Goal: Task Accomplishment & Management: Use online tool/utility

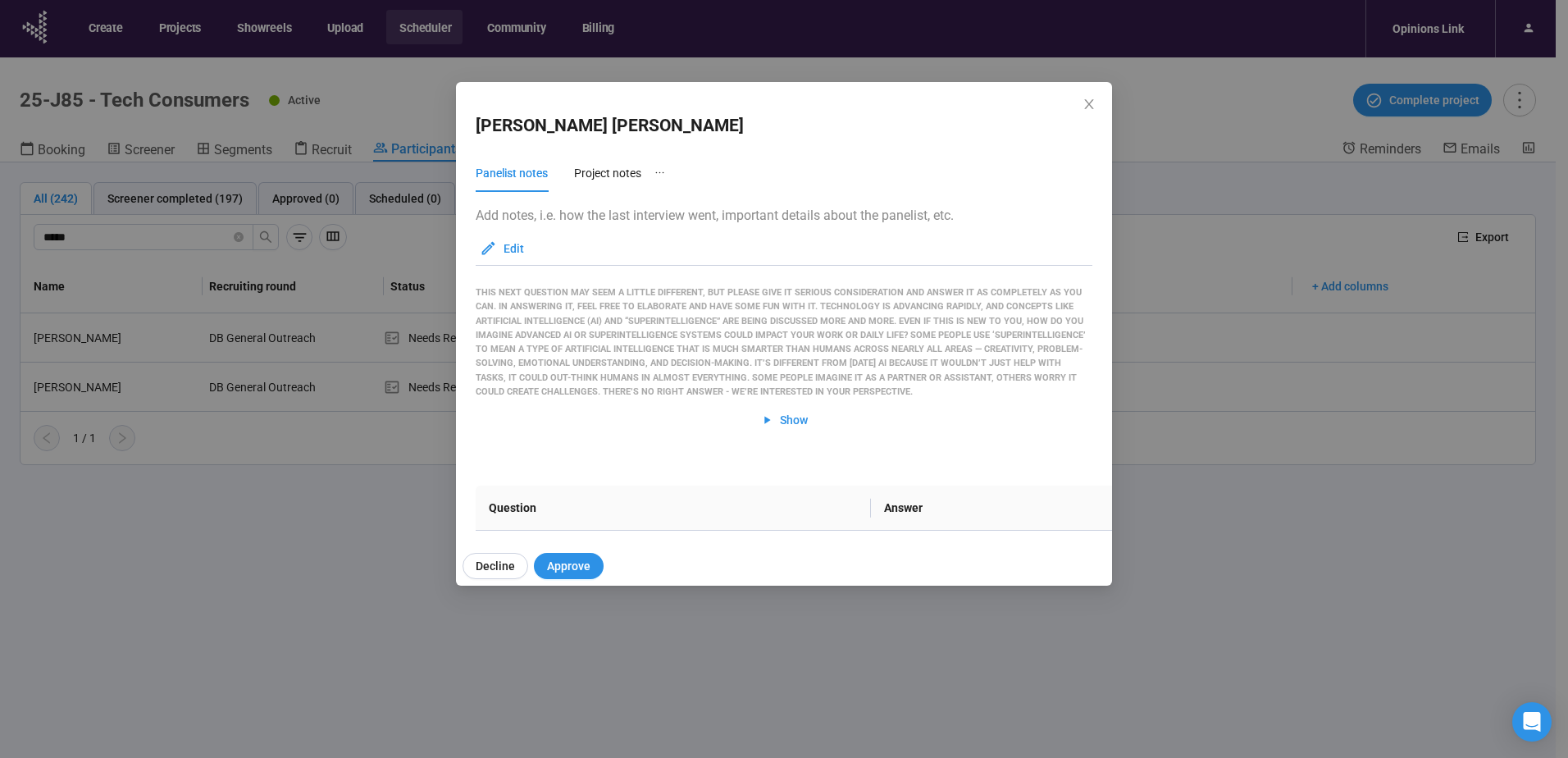
scroll to position [2919, 0]
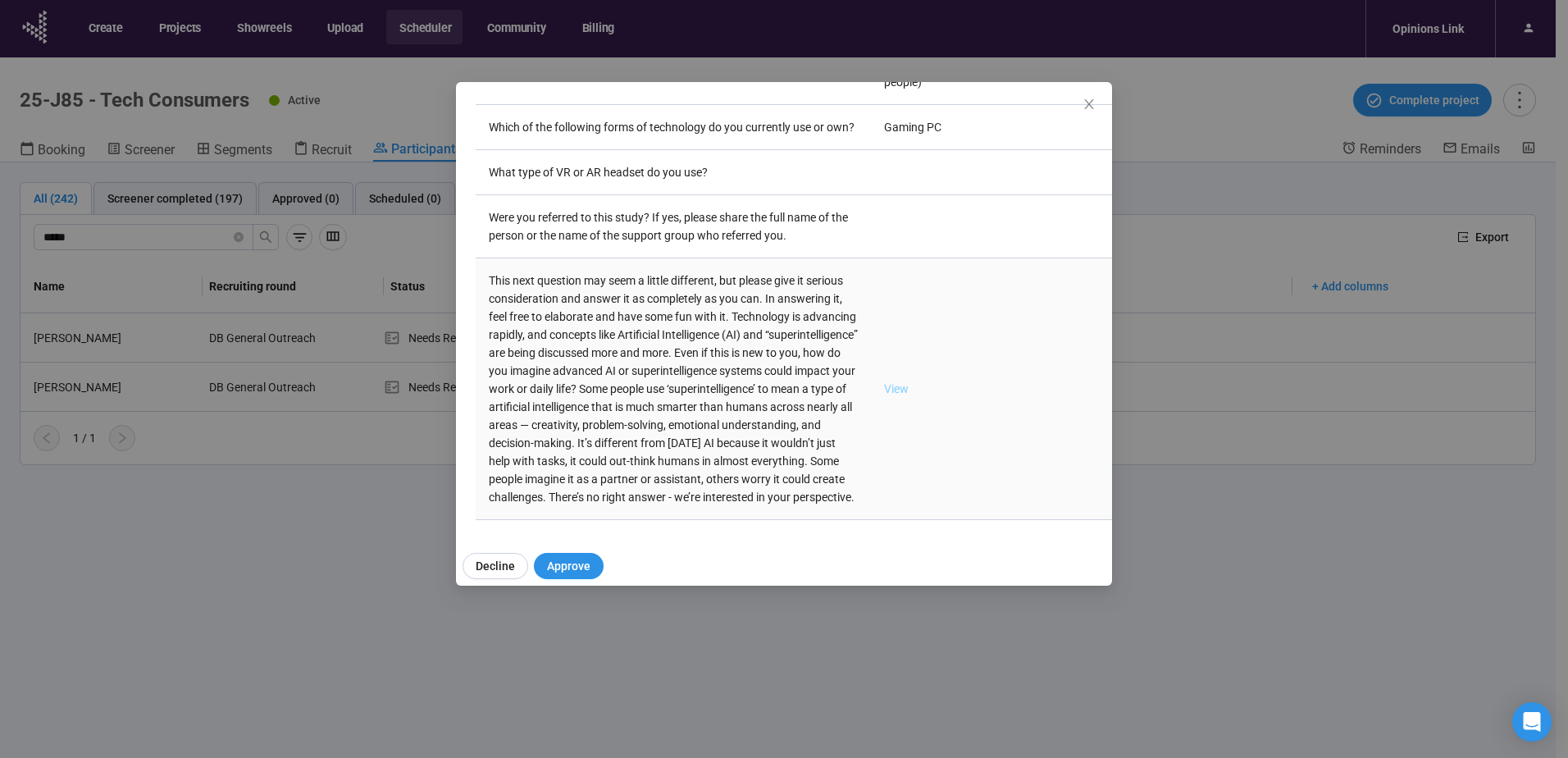
click at [884, 382] on link "View" at bounding box center [896, 389] width 25 height 13
click at [1082, 104] on span "Close" at bounding box center [1088, 104] width 18 height 18
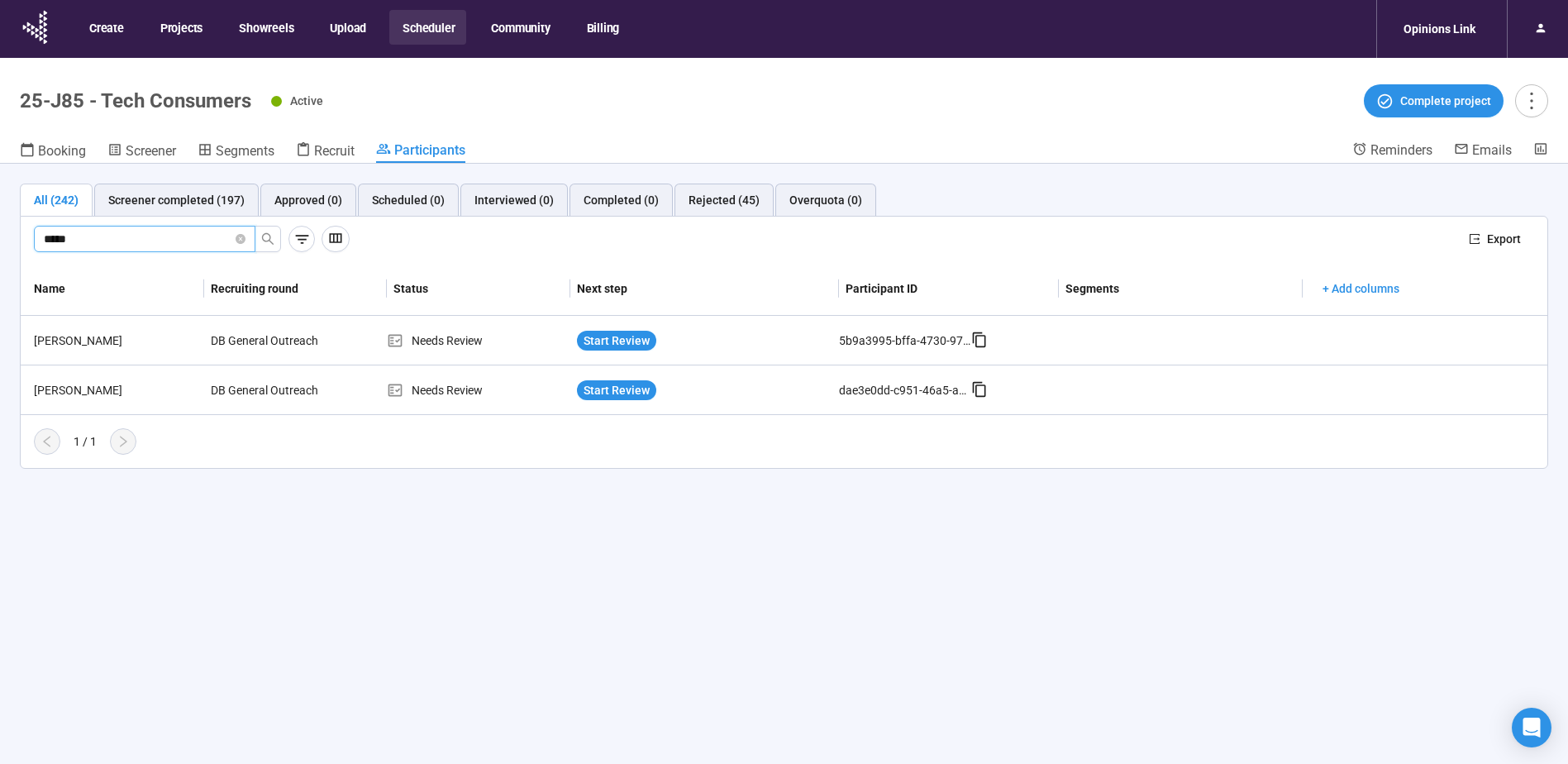
drag, startPoint x: 81, startPoint y: 239, endPoint x: -286, endPoint y: 228, distance: 367.2
click at [0, 228] on html "Create Projects Showreels Upload Scheduler Community Billing Opinions Link 25-J…" at bounding box center [784, 411] width 1568 height 821
type input "*****"
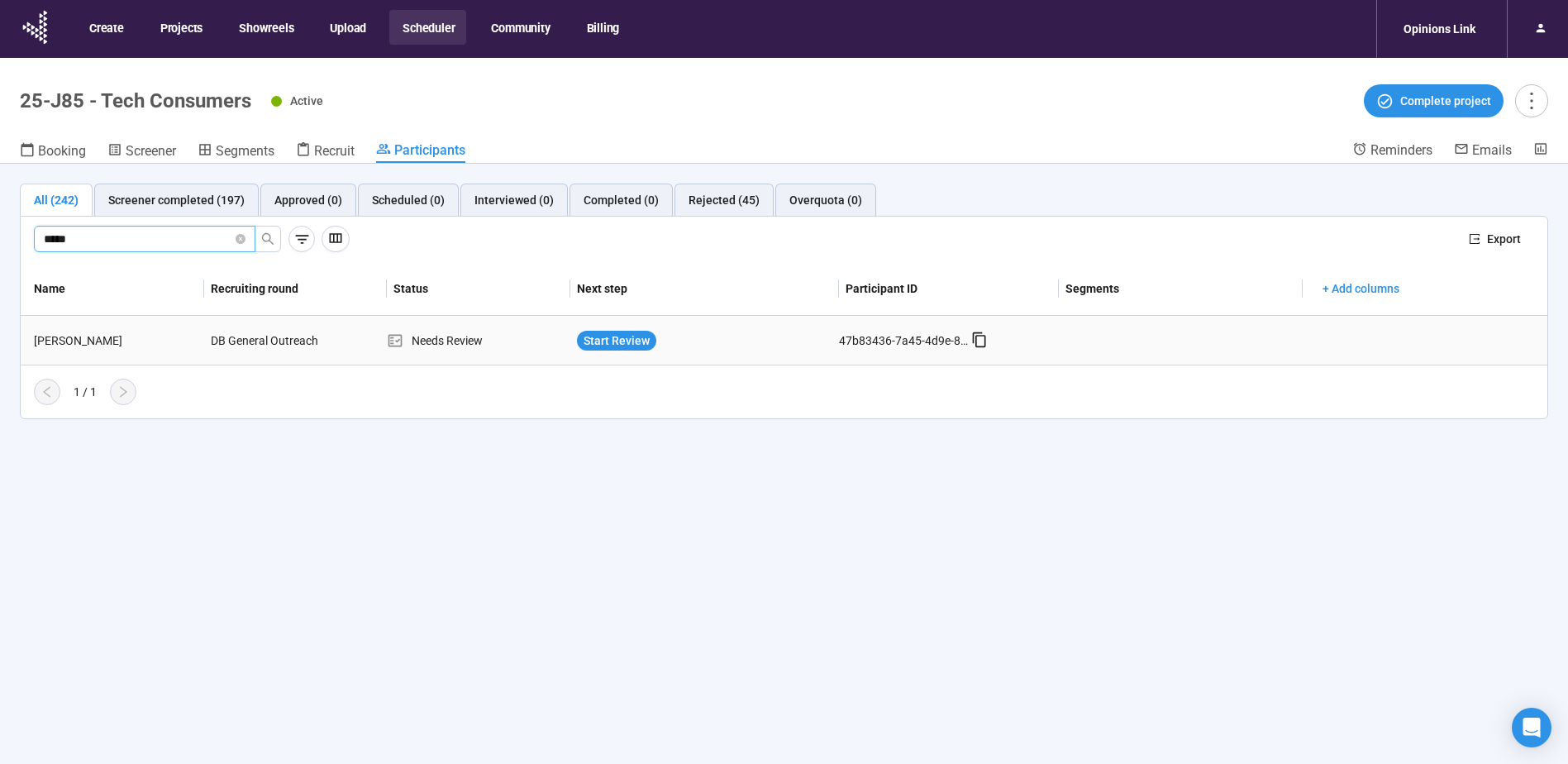
click at [76, 339] on div "Cavin Collins" at bounding box center [115, 339] width 177 height 18
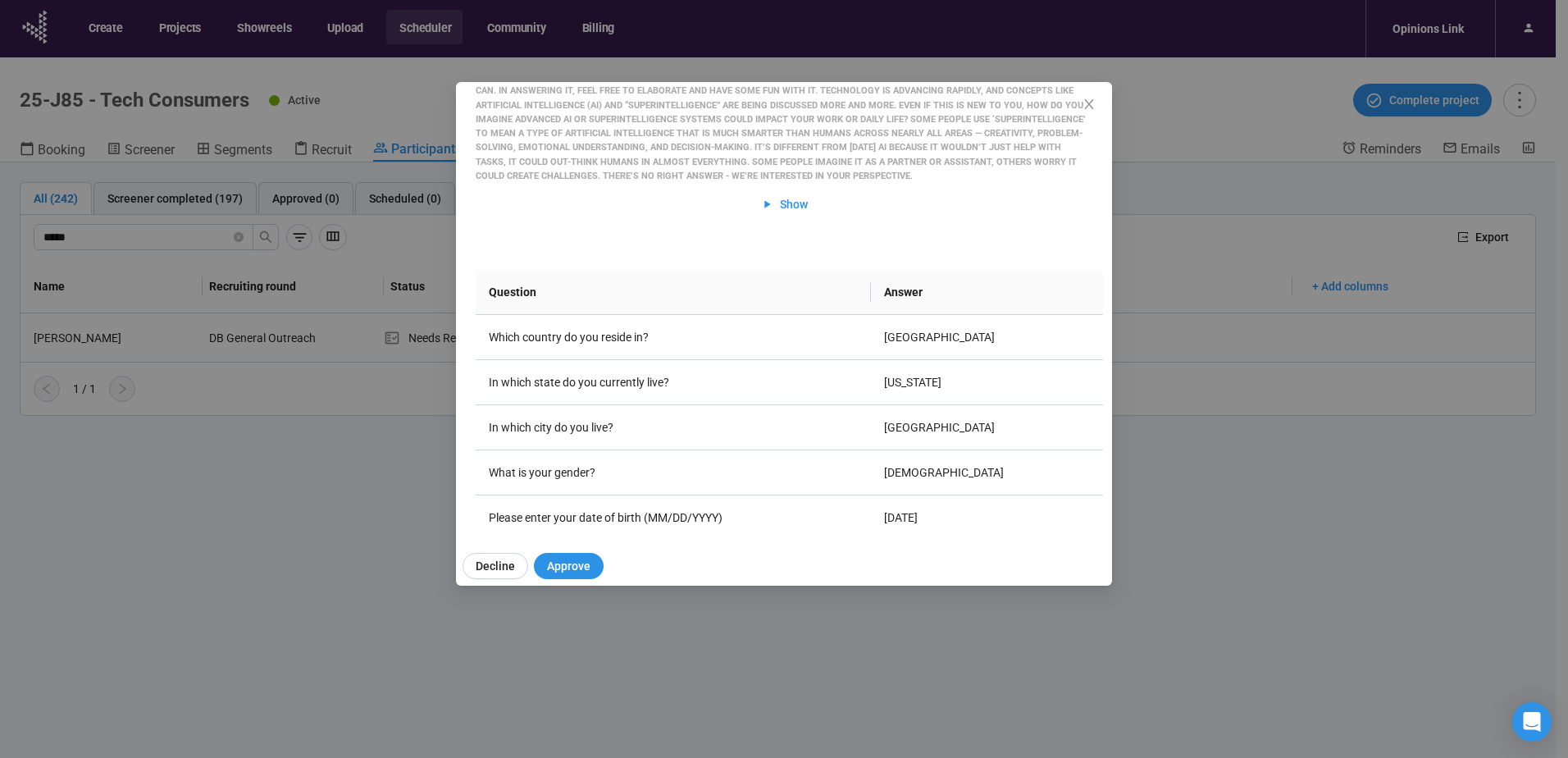
scroll to position [656, 0]
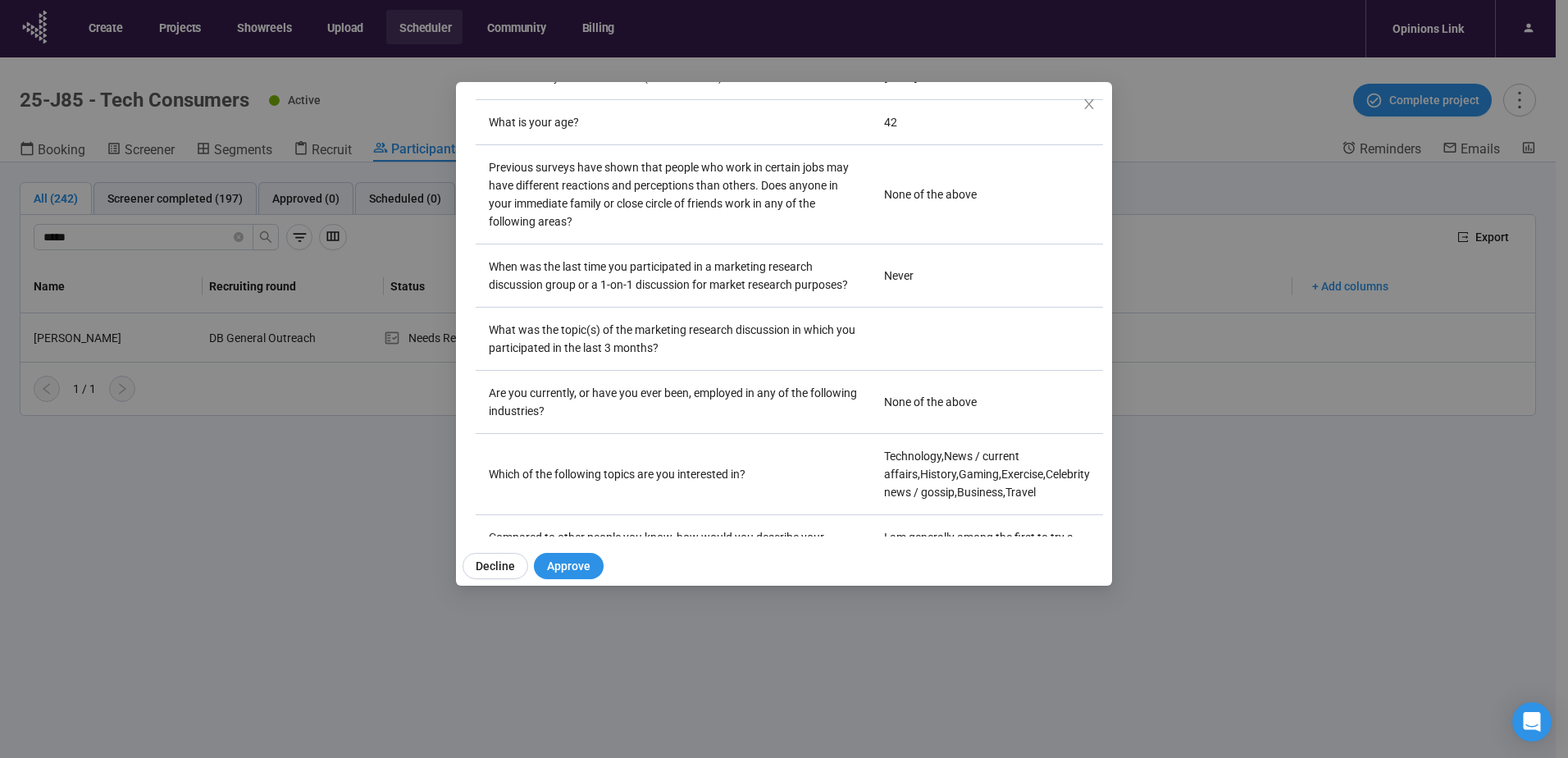
drag, startPoint x: 1098, startPoint y: 207, endPoint x: 1098, endPoint y: 224, distance: 17.0
click at [1098, 224] on div "Cavin Collins Panelist notes Project notes Add notes, i.e. how the last intervi…" at bounding box center [783, 309] width 656 height 455
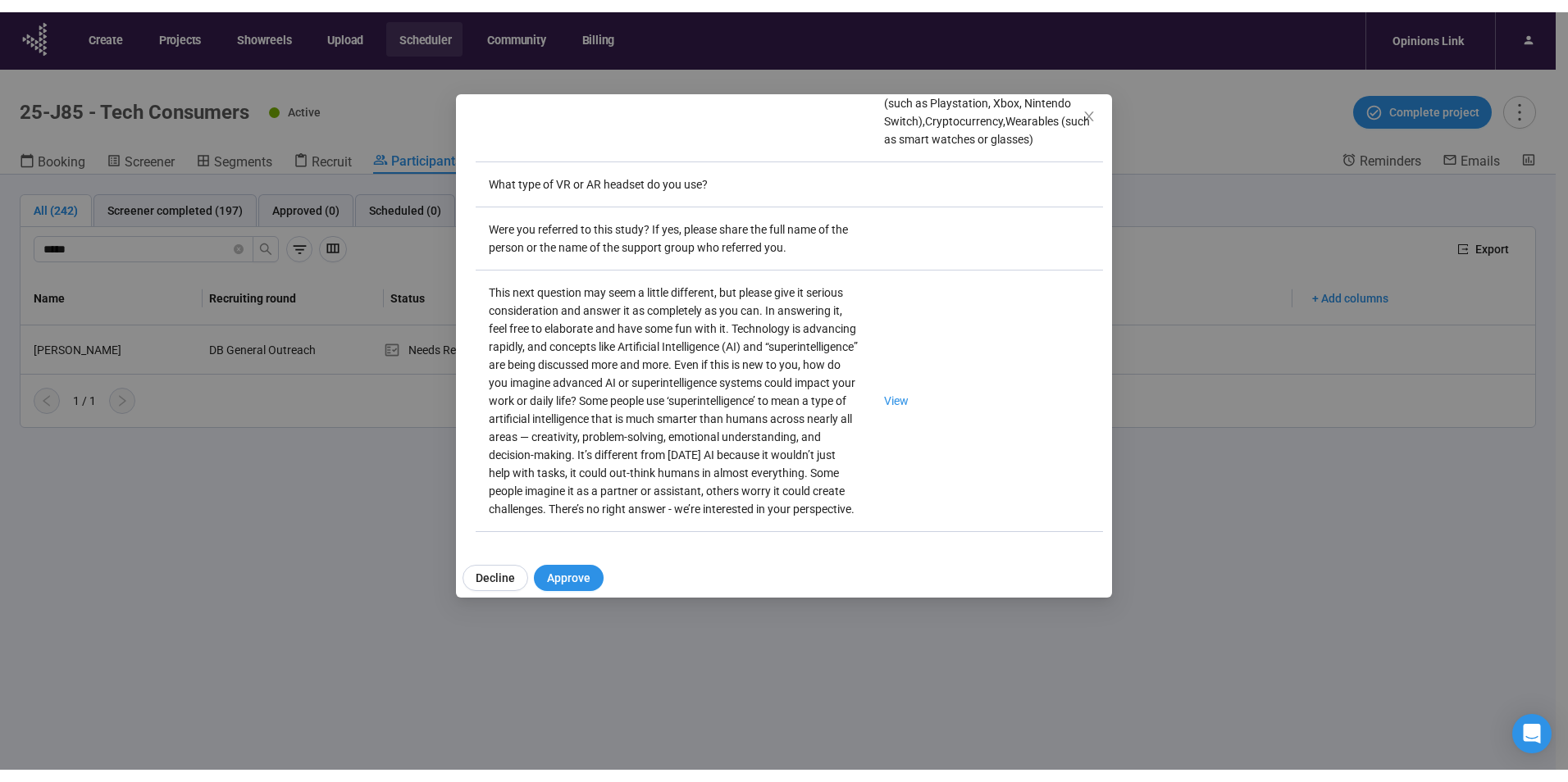
scroll to position [2942, 0]
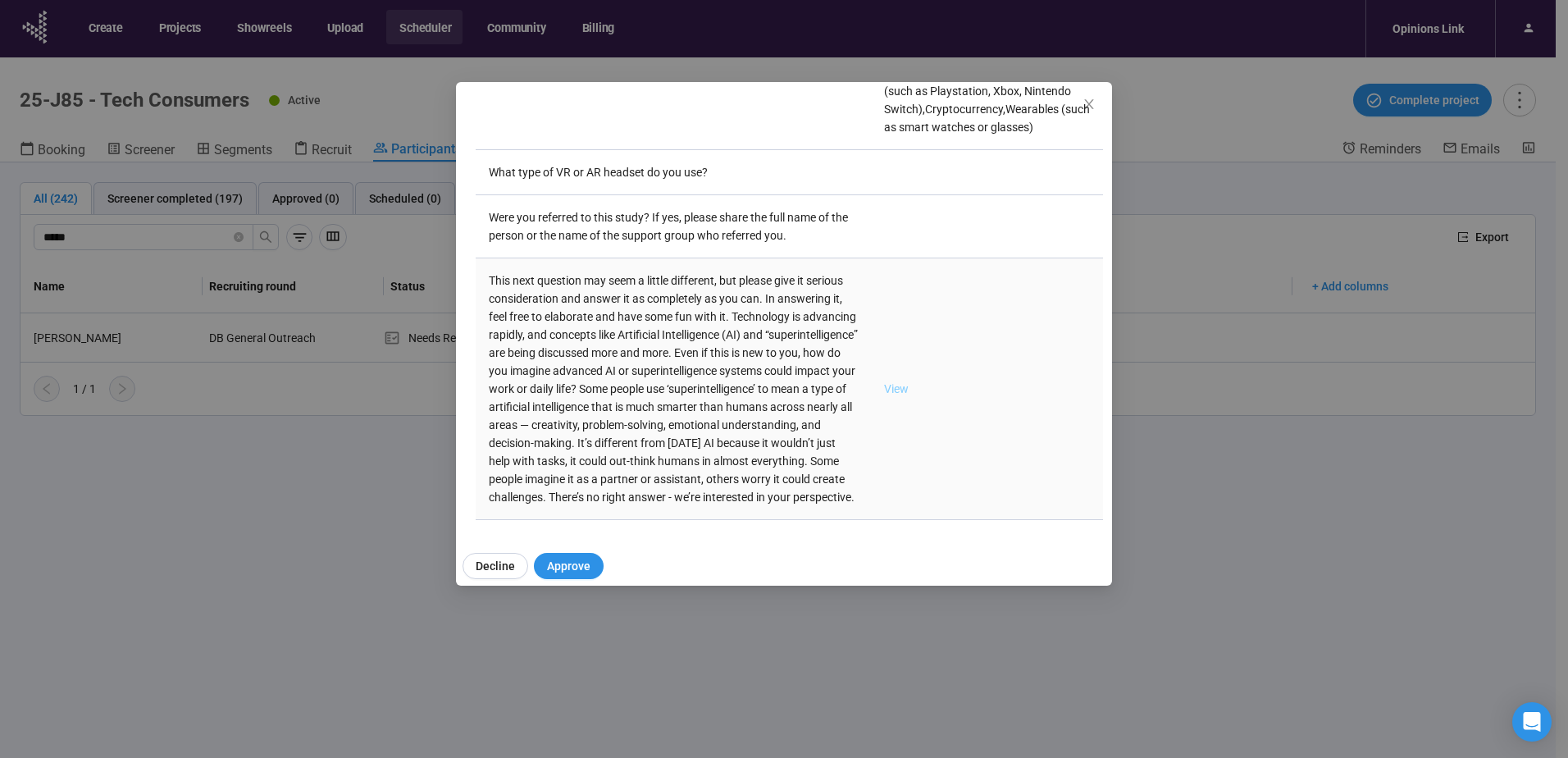
click at [884, 382] on link "View" at bounding box center [896, 389] width 25 height 13
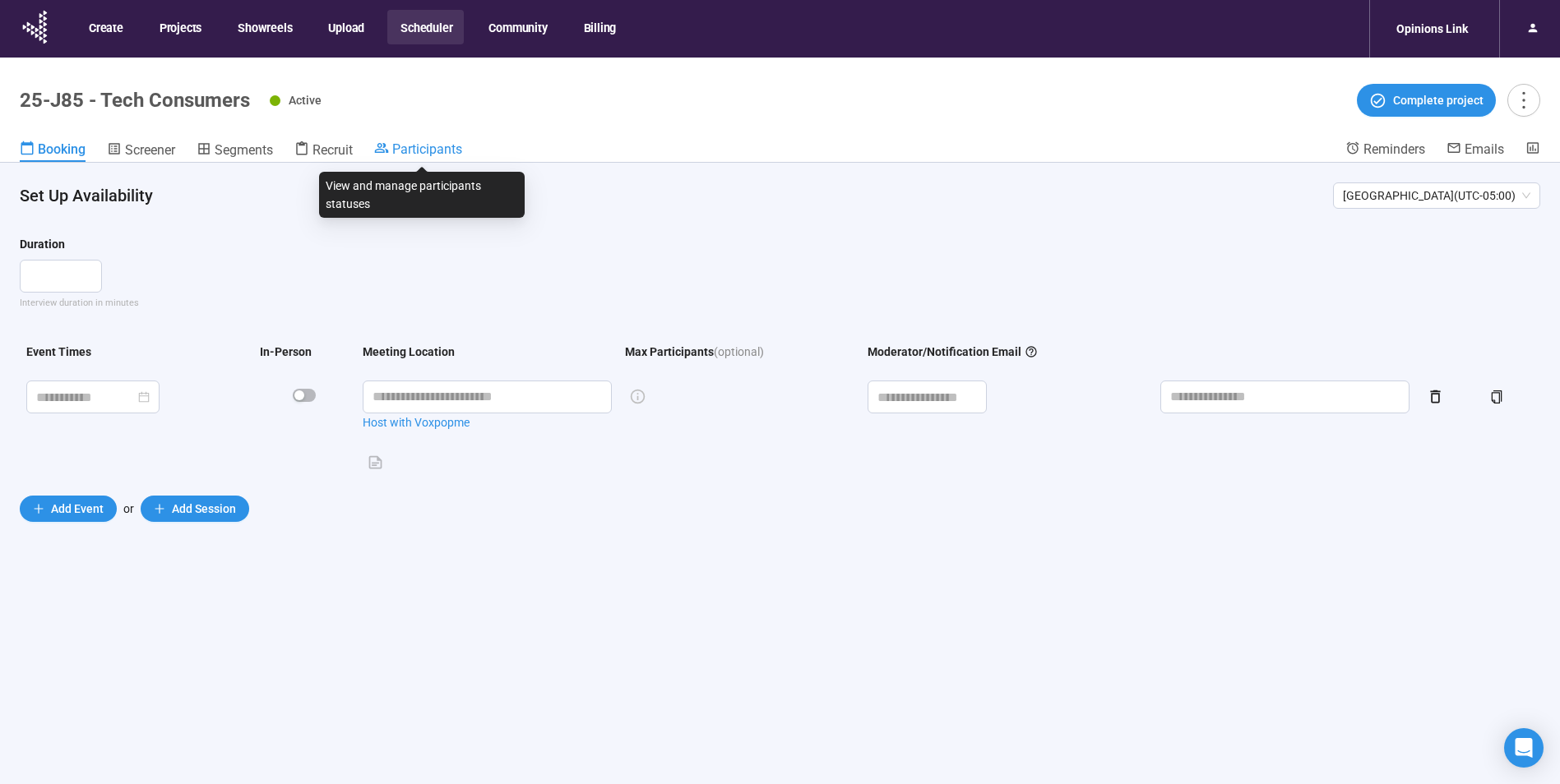
click at [425, 152] on span "Participants" at bounding box center [427, 149] width 70 height 16
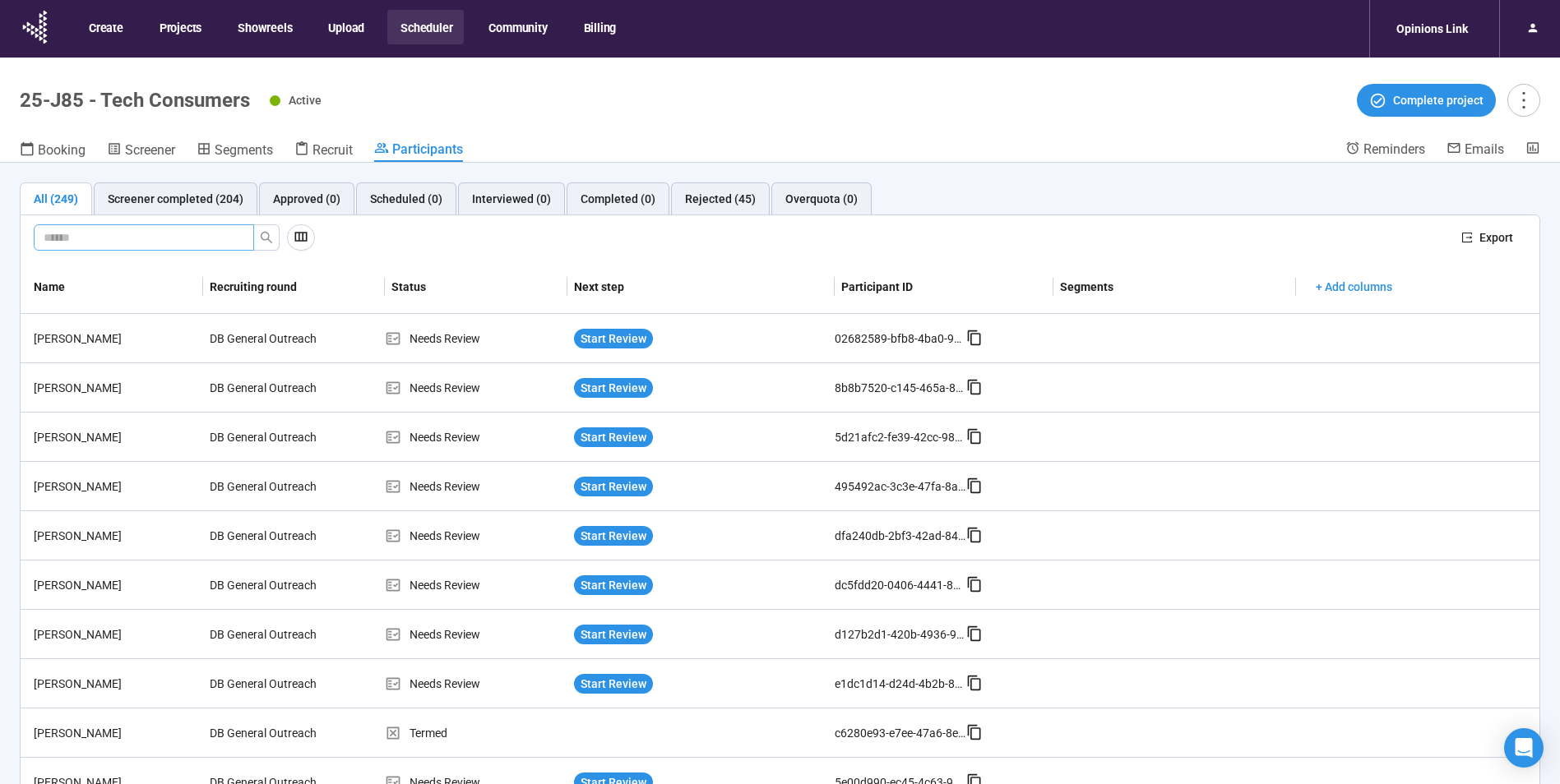
click at [141, 235] on span at bounding box center [143, 237] width 220 height 26
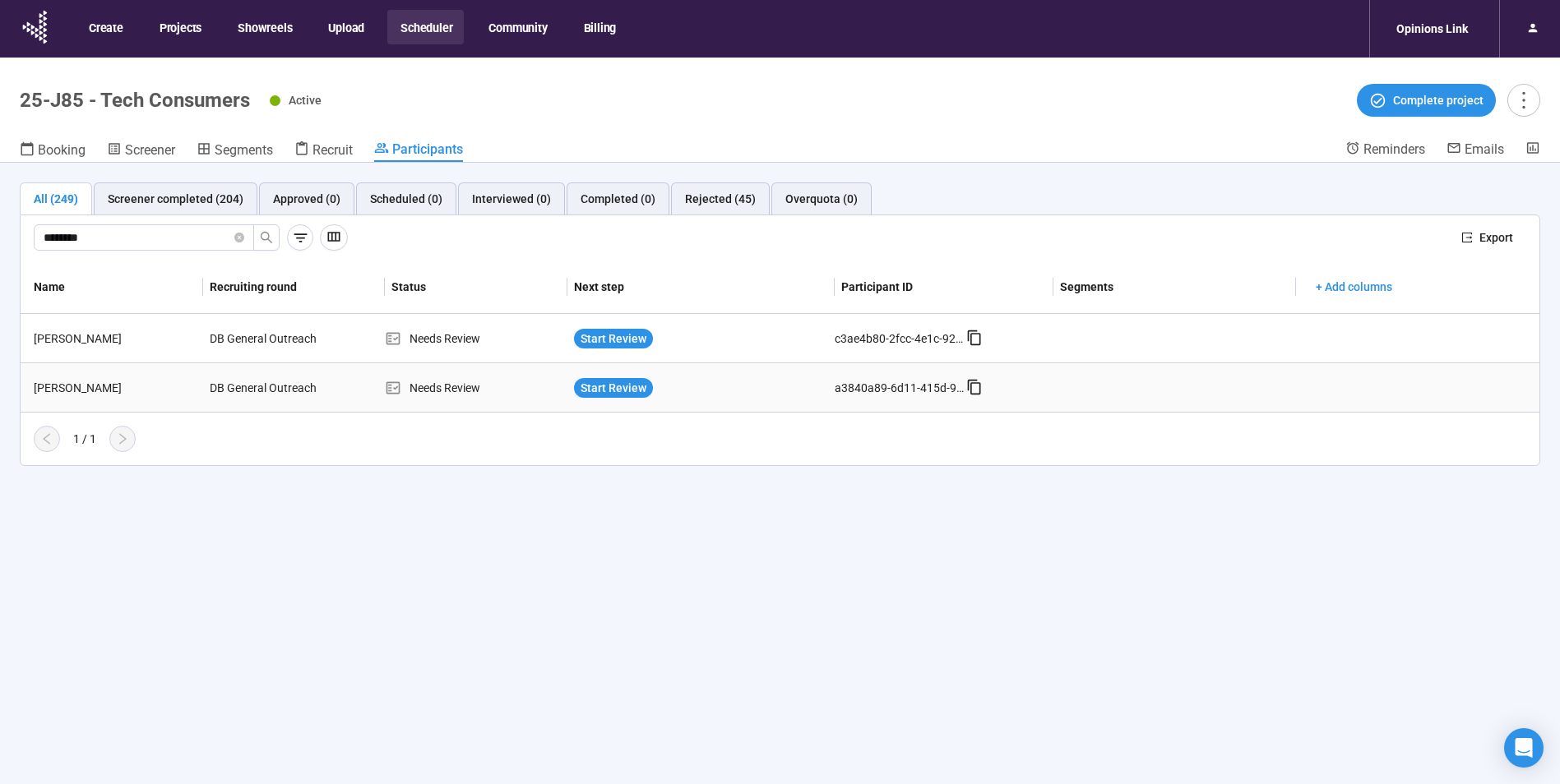
click at [81, 387] on div "Natalie Warr" at bounding box center [114, 387] width 176 height 18
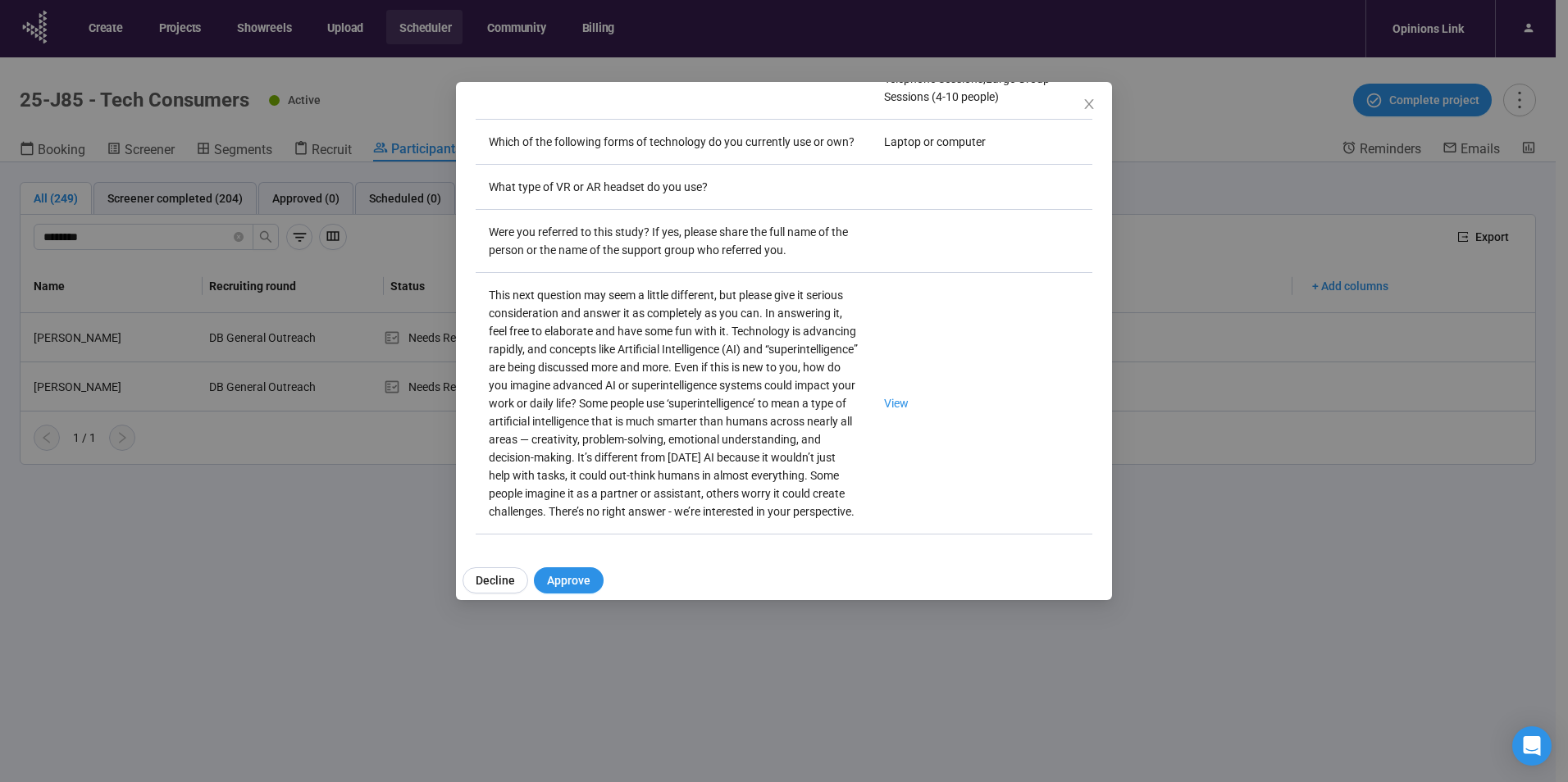
scroll to position [2873, 0]
click at [884, 397] on link "View" at bounding box center [896, 404] width 25 height 13
click at [1090, 102] on icon "close" at bounding box center [1088, 104] width 9 height 10
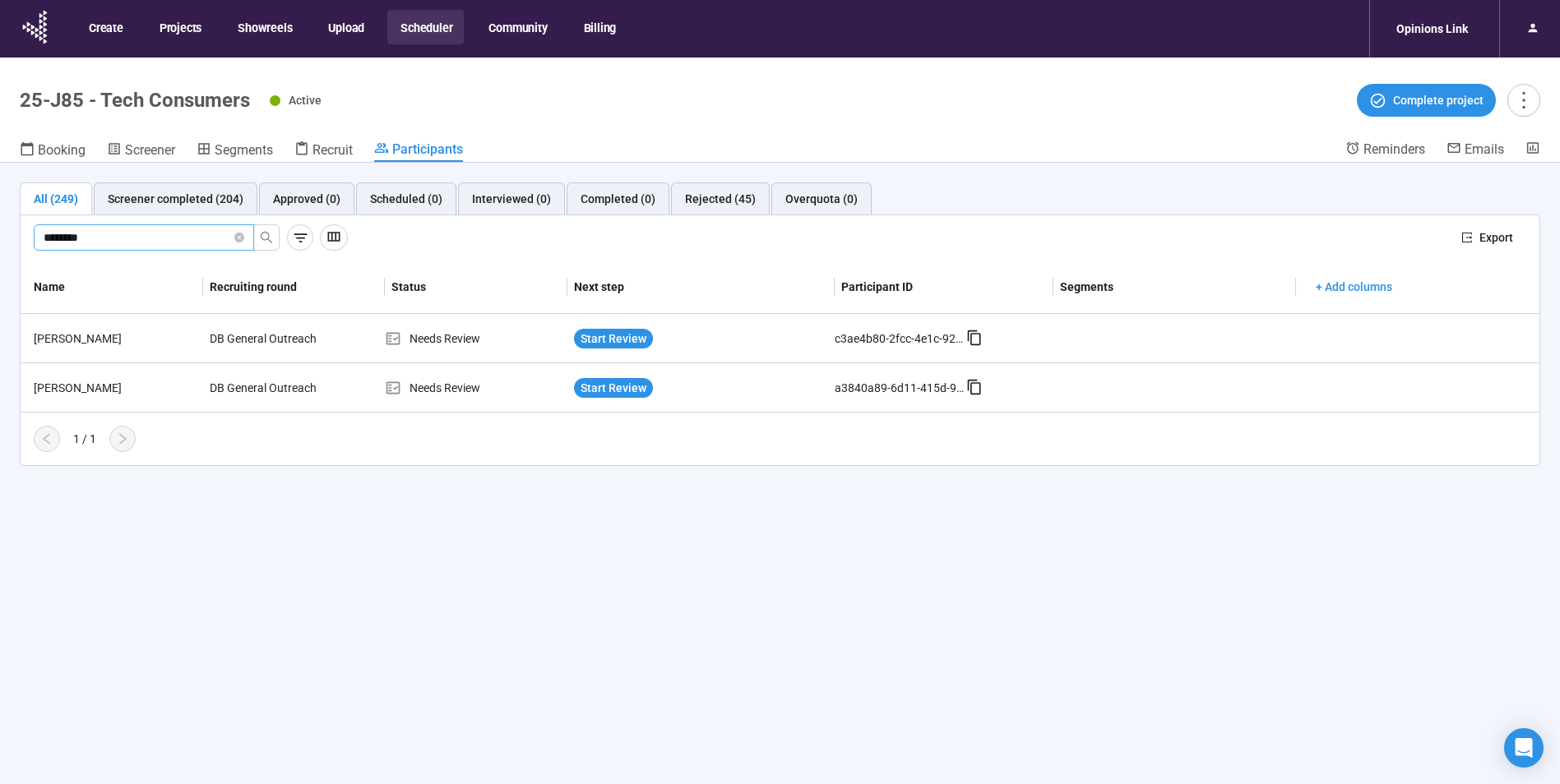
drag, startPoint x: 142, startPoint y: 233, endPoint x: -223, endPoint y: 246, distance: 365.2
click at [0, 246] on html "Create Projects Showreels Upload Scheduler Community Billing Opinions Link 25-J…" at bounding box center [780, 420] width 1560 height 842
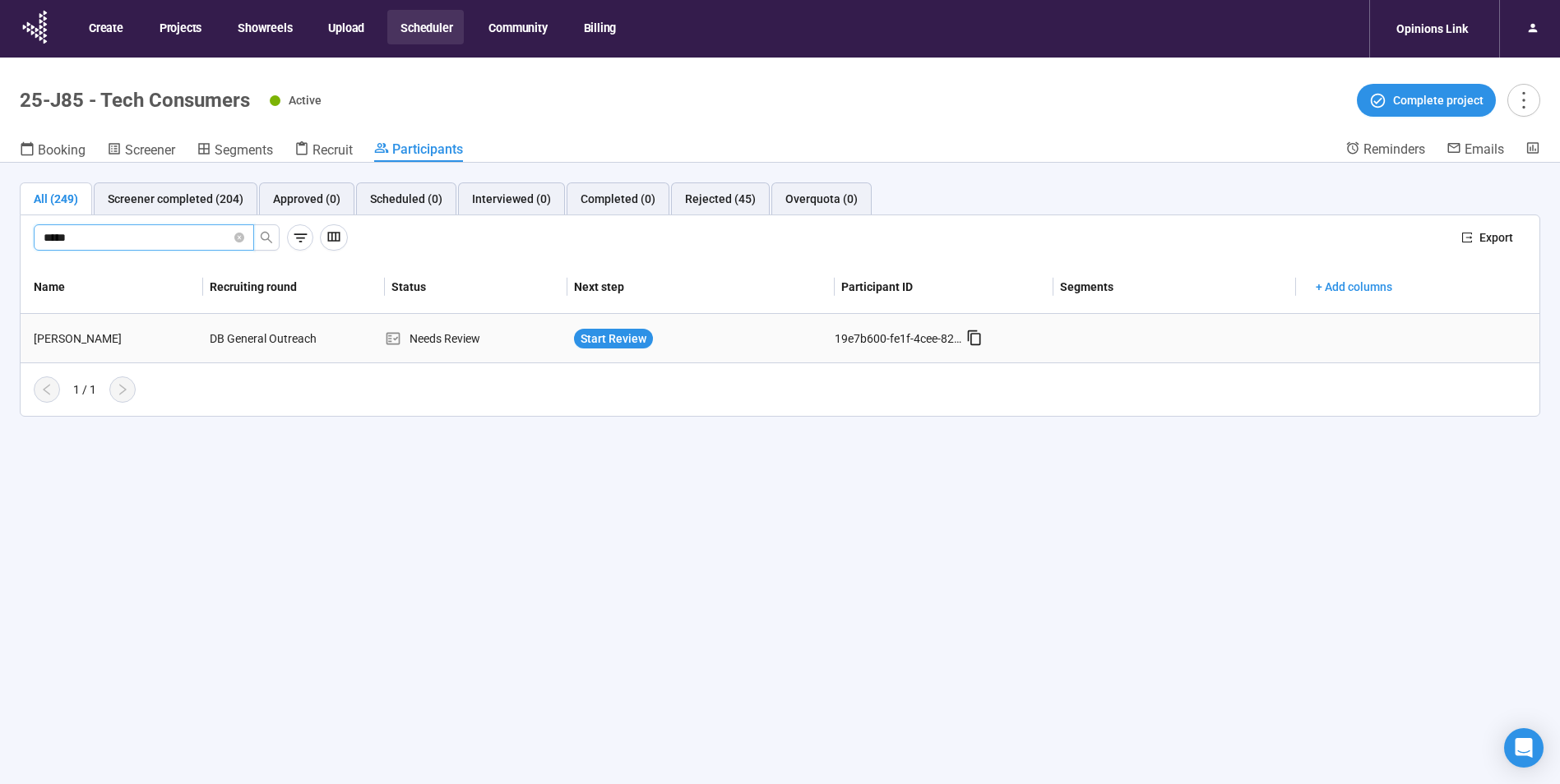
click at [60, 340] on div "Terri Hugie" at bounding box center [114, 338] width 176 height 18
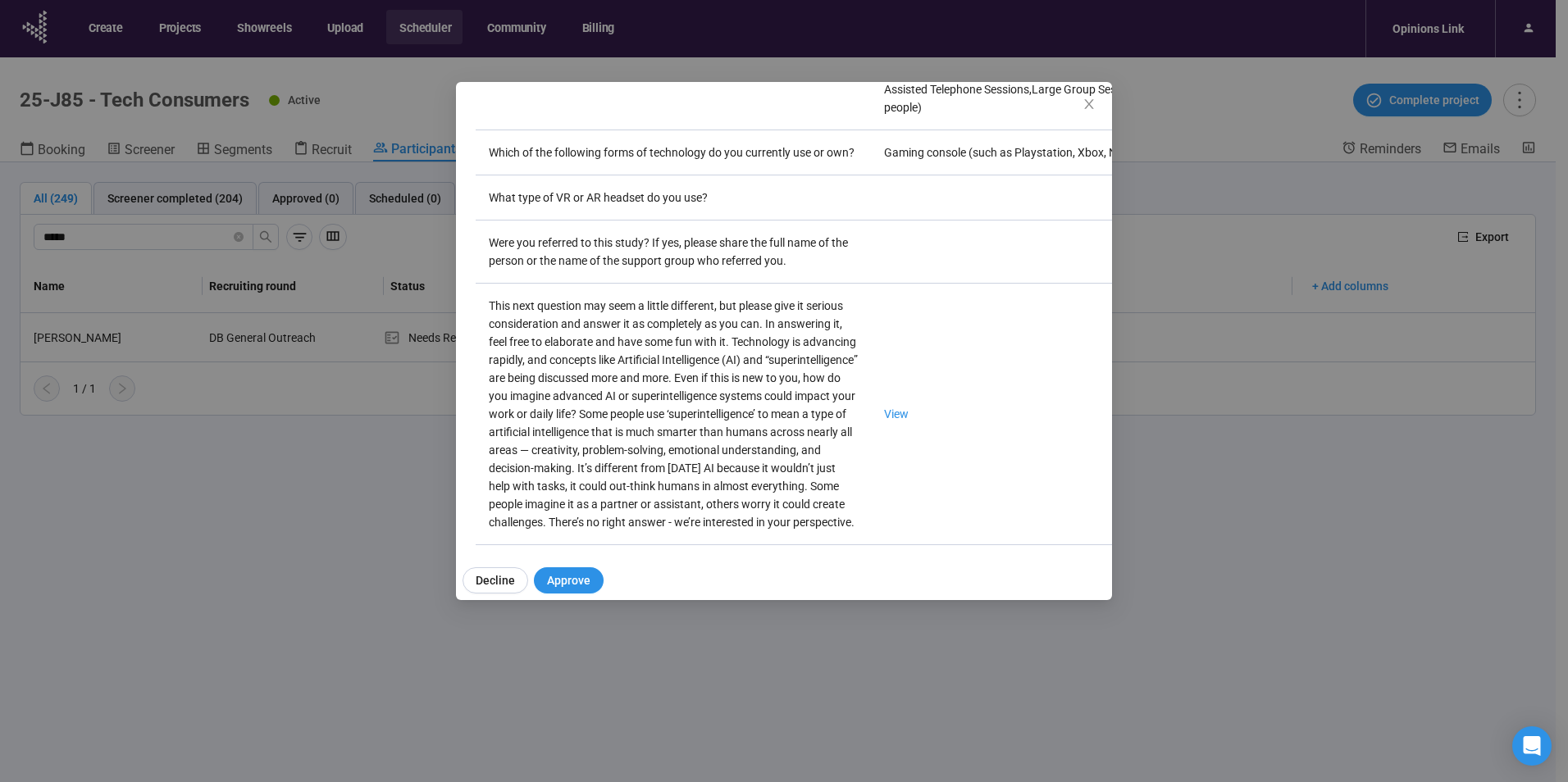
scroll to position [2909, 0]
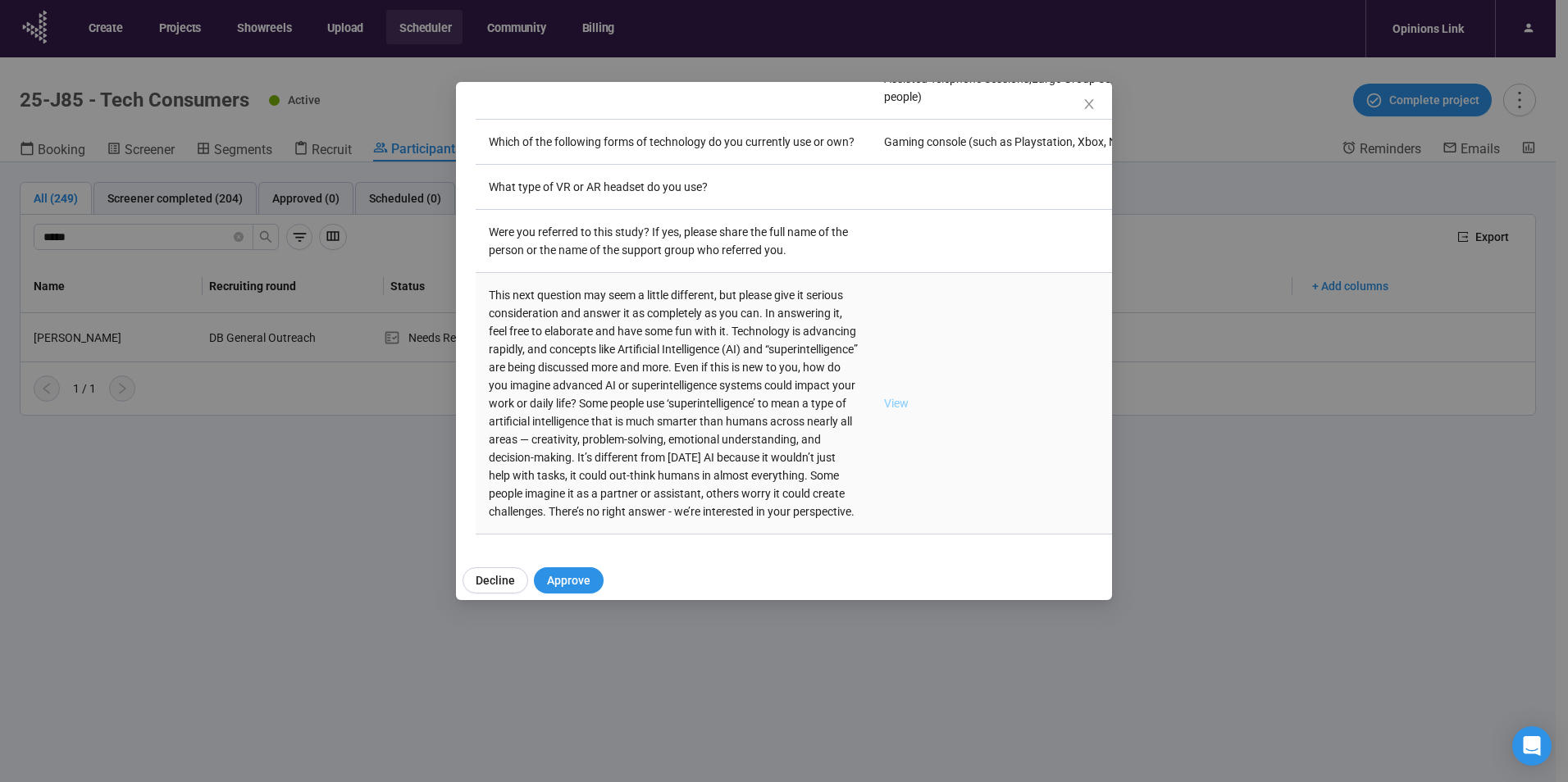
click at [884, 397] on link "View" at bounding box center [896, 404] width 25 height 13
click at [1083, 101] on span "Close" at bounding box center [1088, 104] width 18 height 18
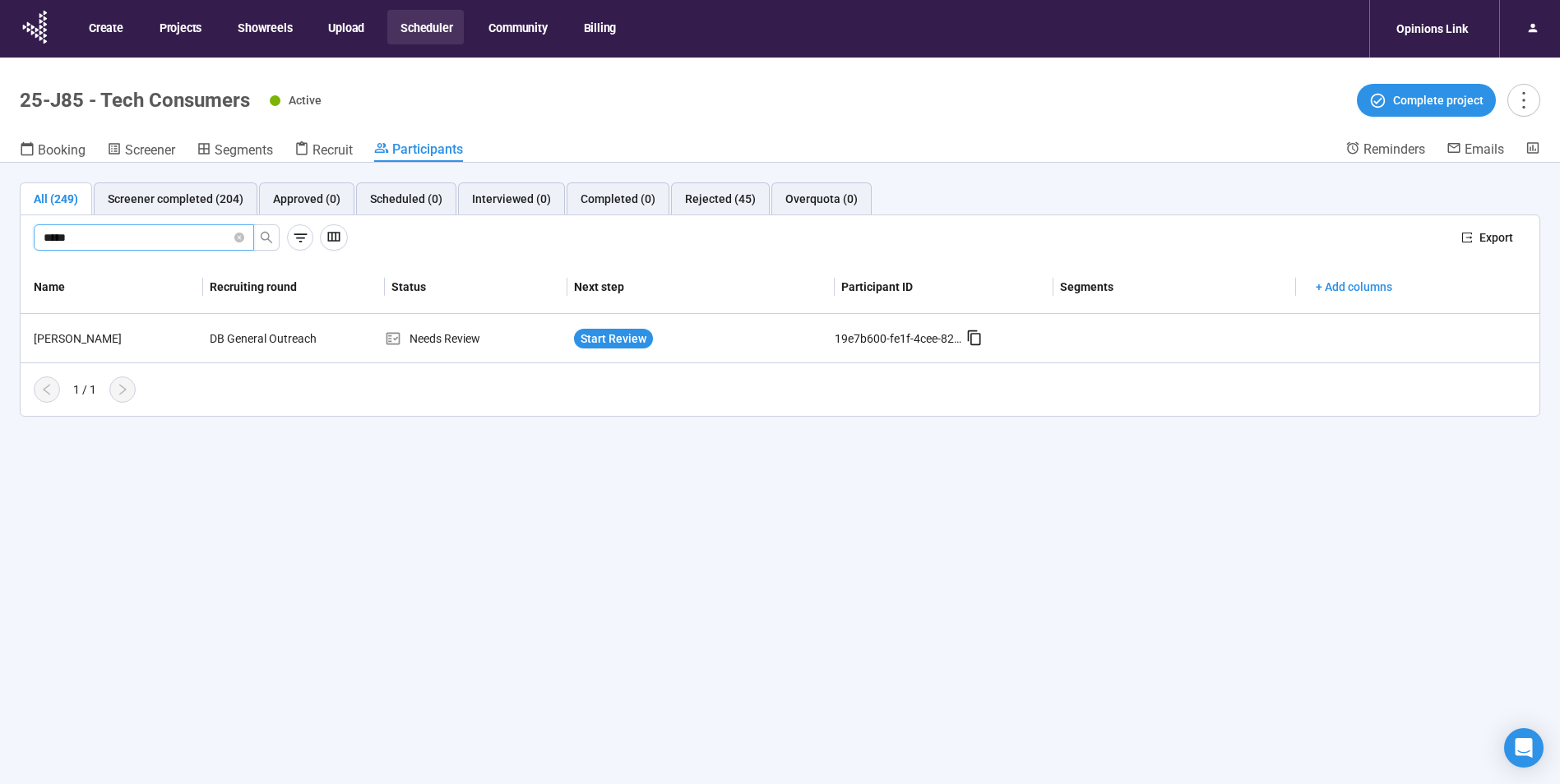
drag, startPoint x: 109, startPoint y: 236, endPoint x: -372, endPoint y: 239, distance: 481.0
click at [0, 239] on html "Create Projects Showreels Upload Scheduler Community Billing Opinions Link 25-J…" at bounding box center [780, 420] width 1560 height 842
click at [104, 336] on div "Steven Williams" at bounding box center [114, 338] width 176 height 18
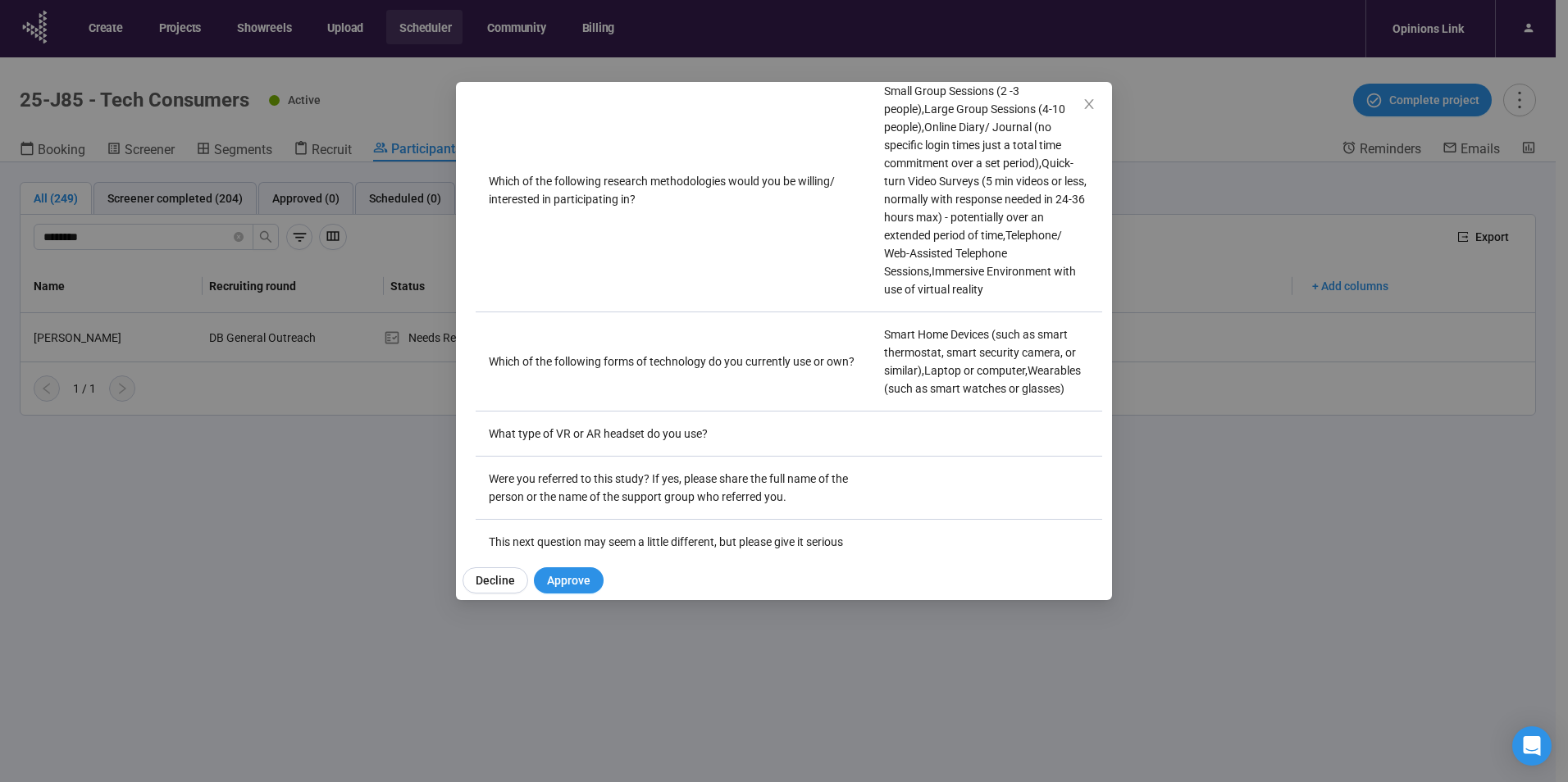
scroll to position [1654, 0]
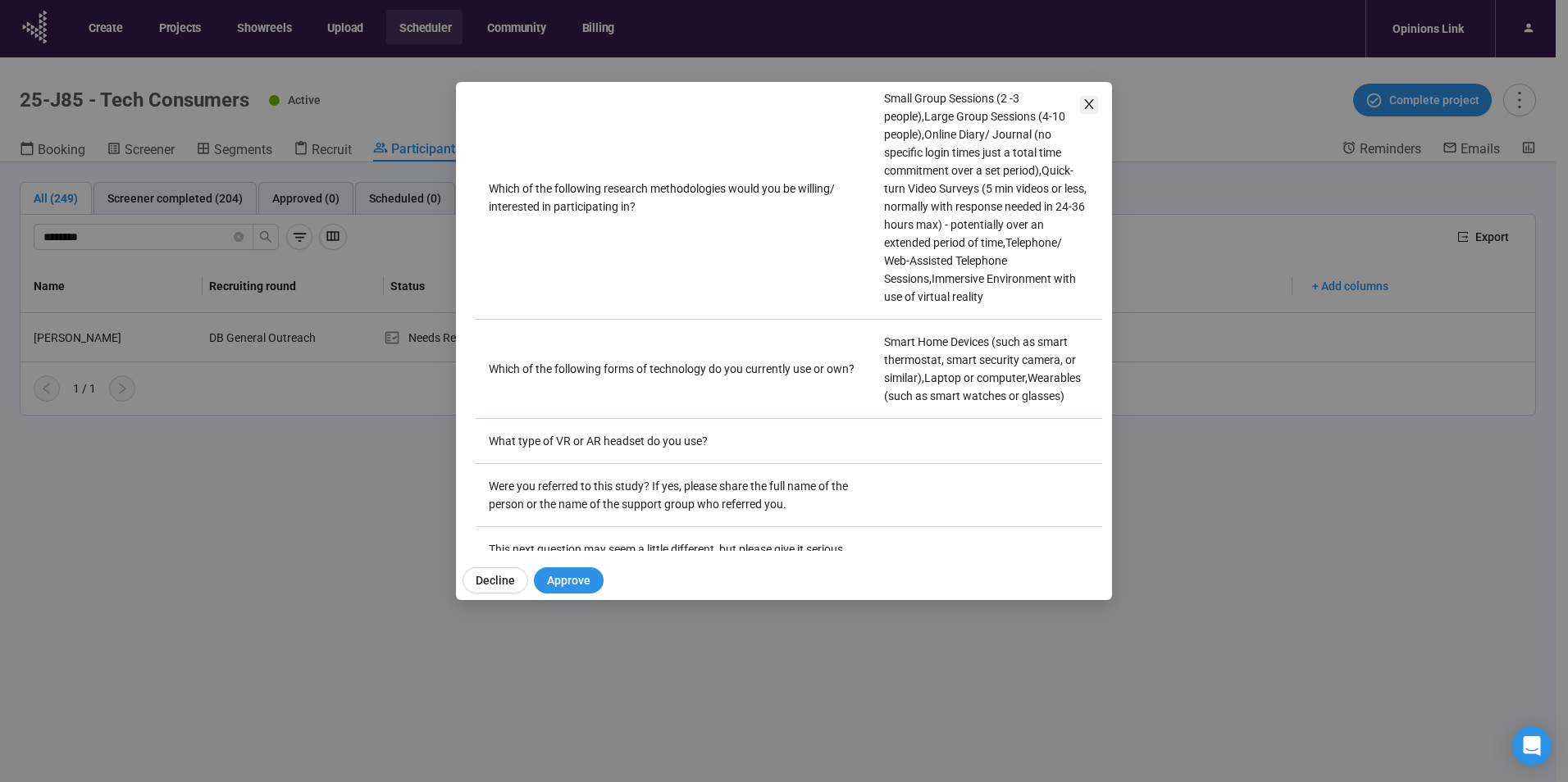
click at [1087, 104] on icon "close" at bounding box center [1089, 104] width 13 height 13
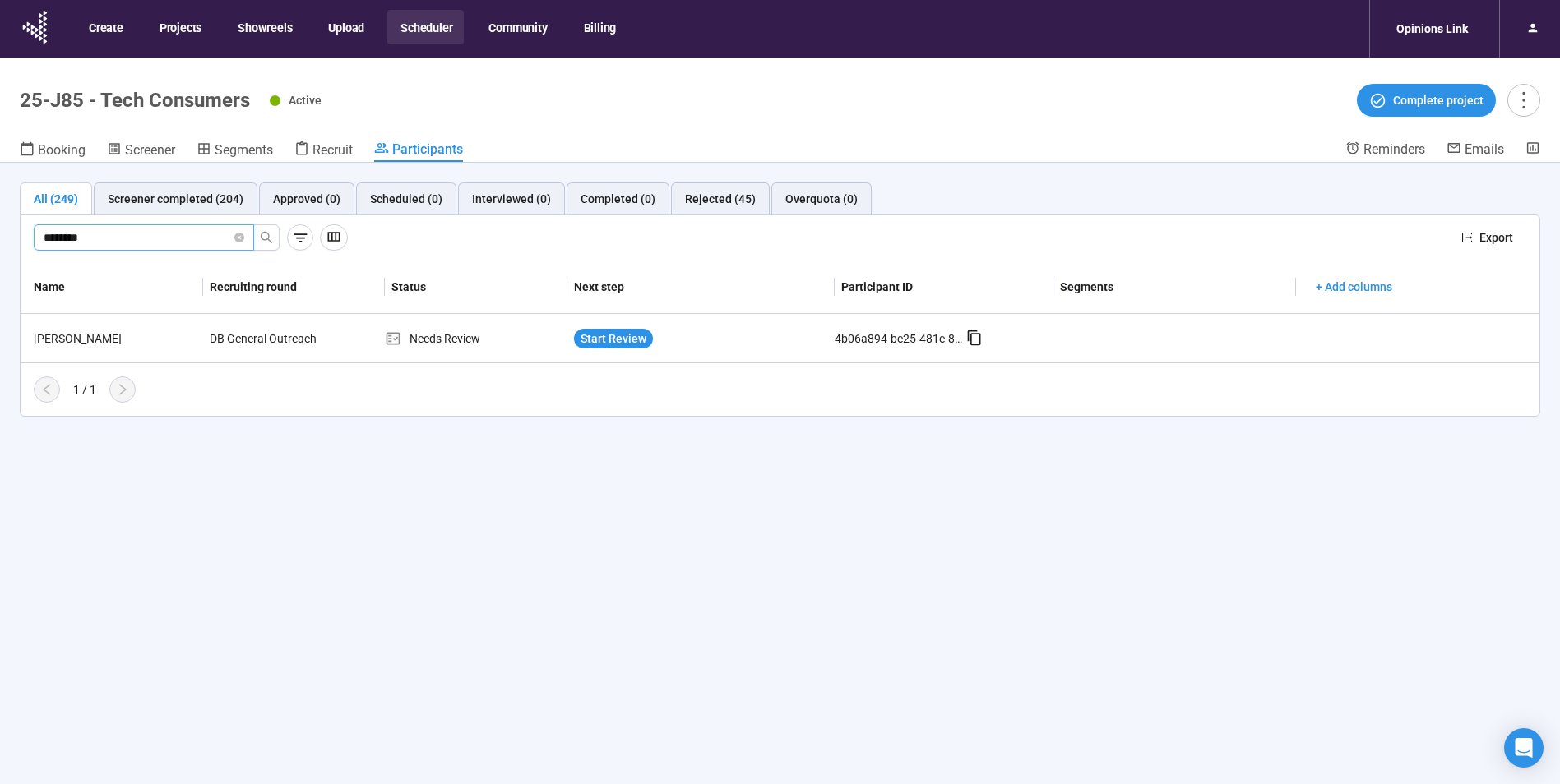
drag, startPoint x: 121, startPoint y: 233, endPoint x: -43, endPoint y: 234, distance: 164.0
click at [0, 234] on html "Create Projects Showreels Upload Scheduler Community Billing Opinions Link 25-J…" at bounding box center [780, 420] width 1560 height 842
click at [73, 336] on div "Londa Mull" at bounding box center [114, 338] width 176 height 18
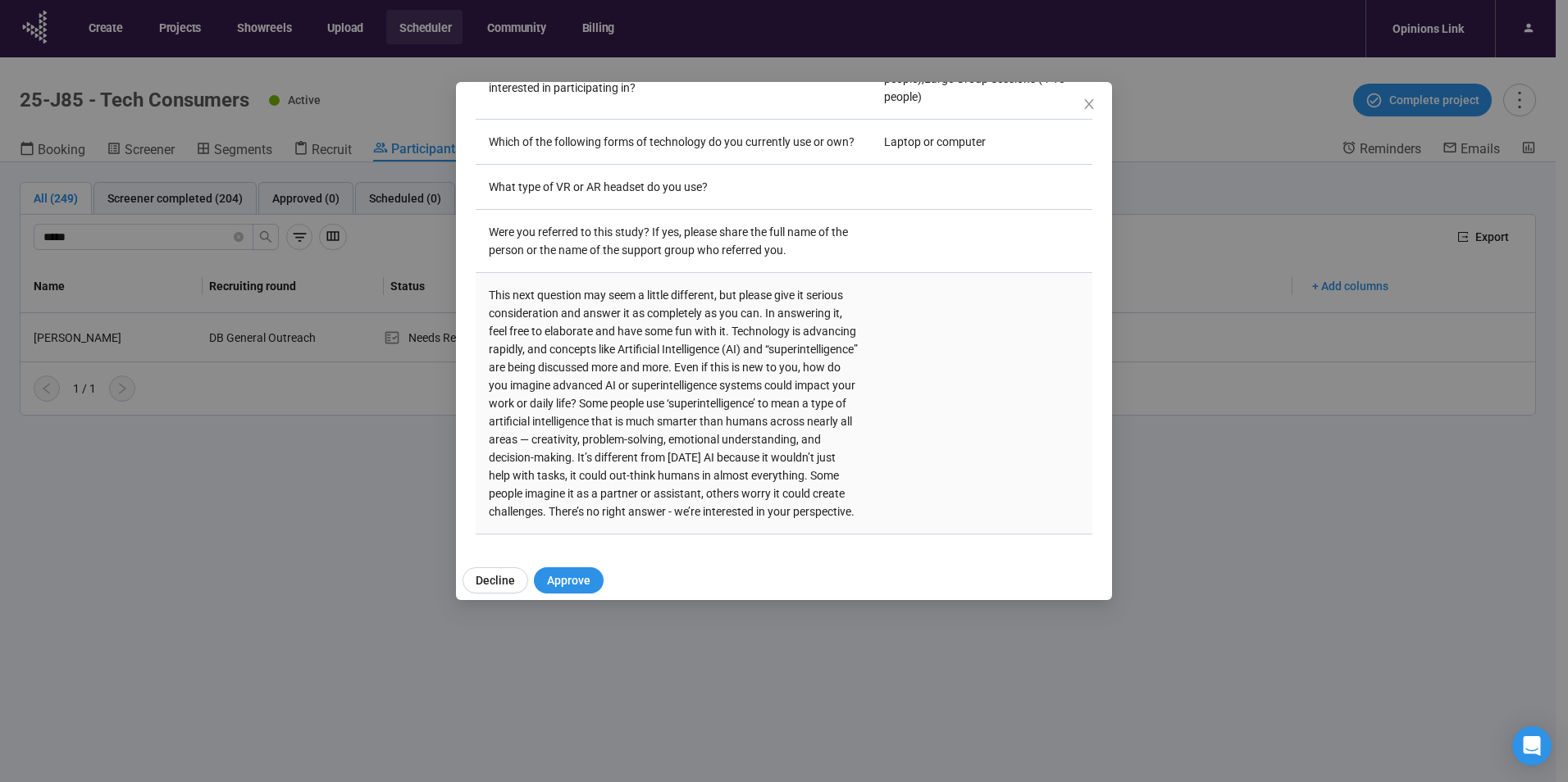
scroll to position [2685, 0]
click at [1086, 104] on icon "close" at bounding box center [1089, 104] width 13 height 13
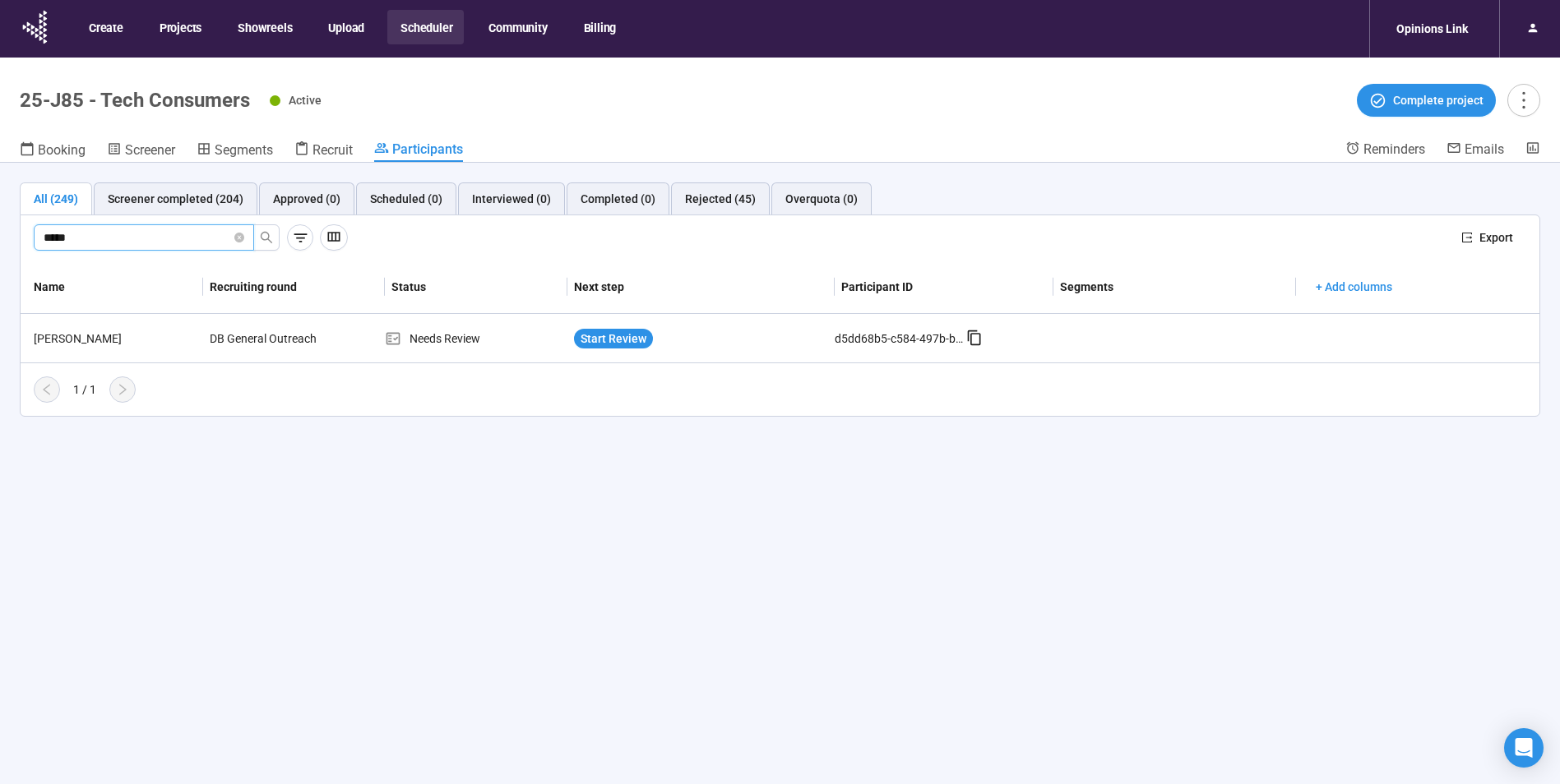
drag, startPoint x: 88, startPoint y: 235, endPoint x: -147, endPoint y: 233, distance: 235.0
click at [0, 233] on html "Create Projects Showreels Upload Scheduler Community Billing Opinions Link 25-J…" at bounding box center [780, 420] width 1560 height 842
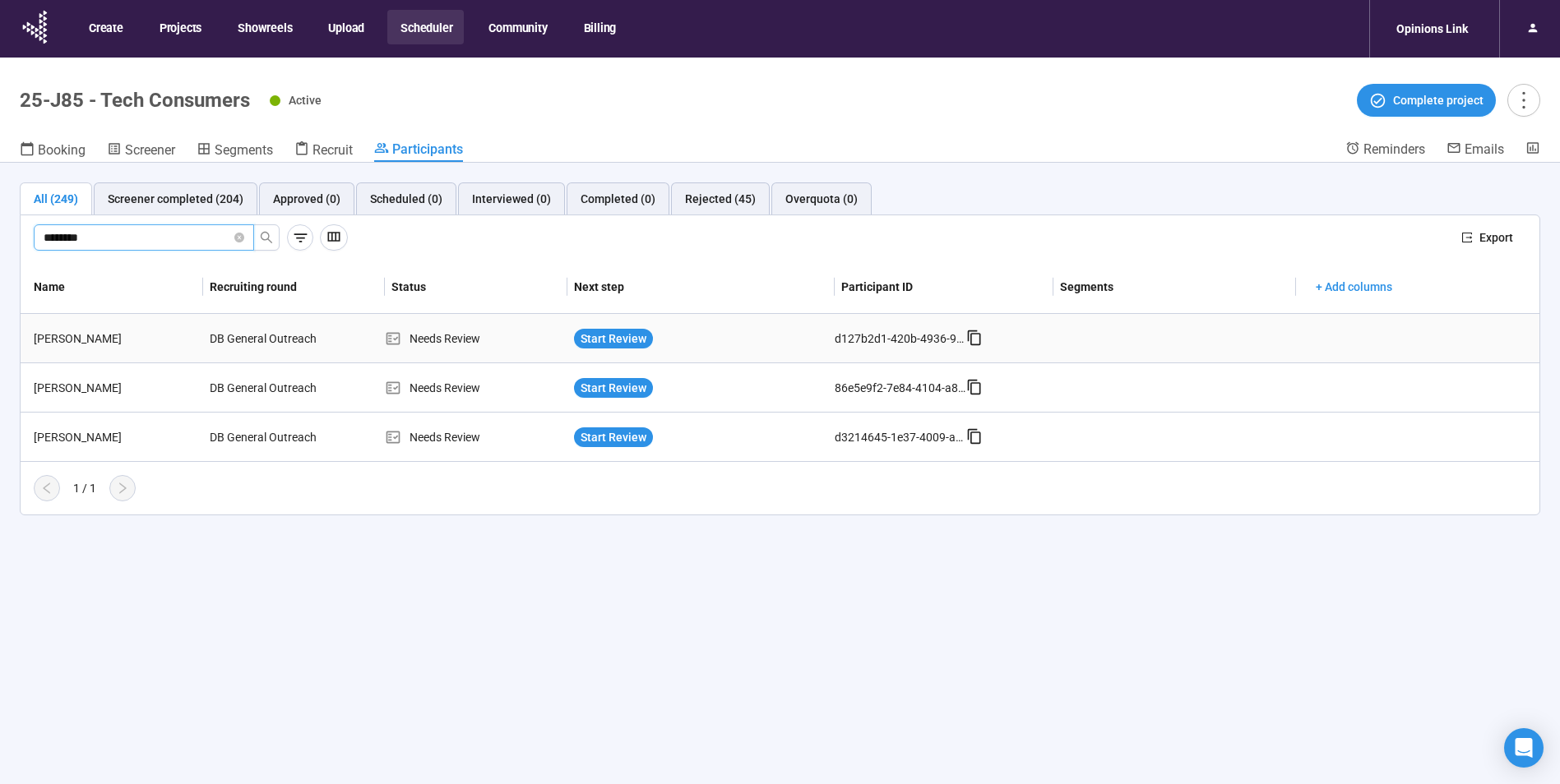
click at [152, 329] on div "Jennifer Wigglesworth-Brown" at bounding box center [114, 338] width 176 height 18
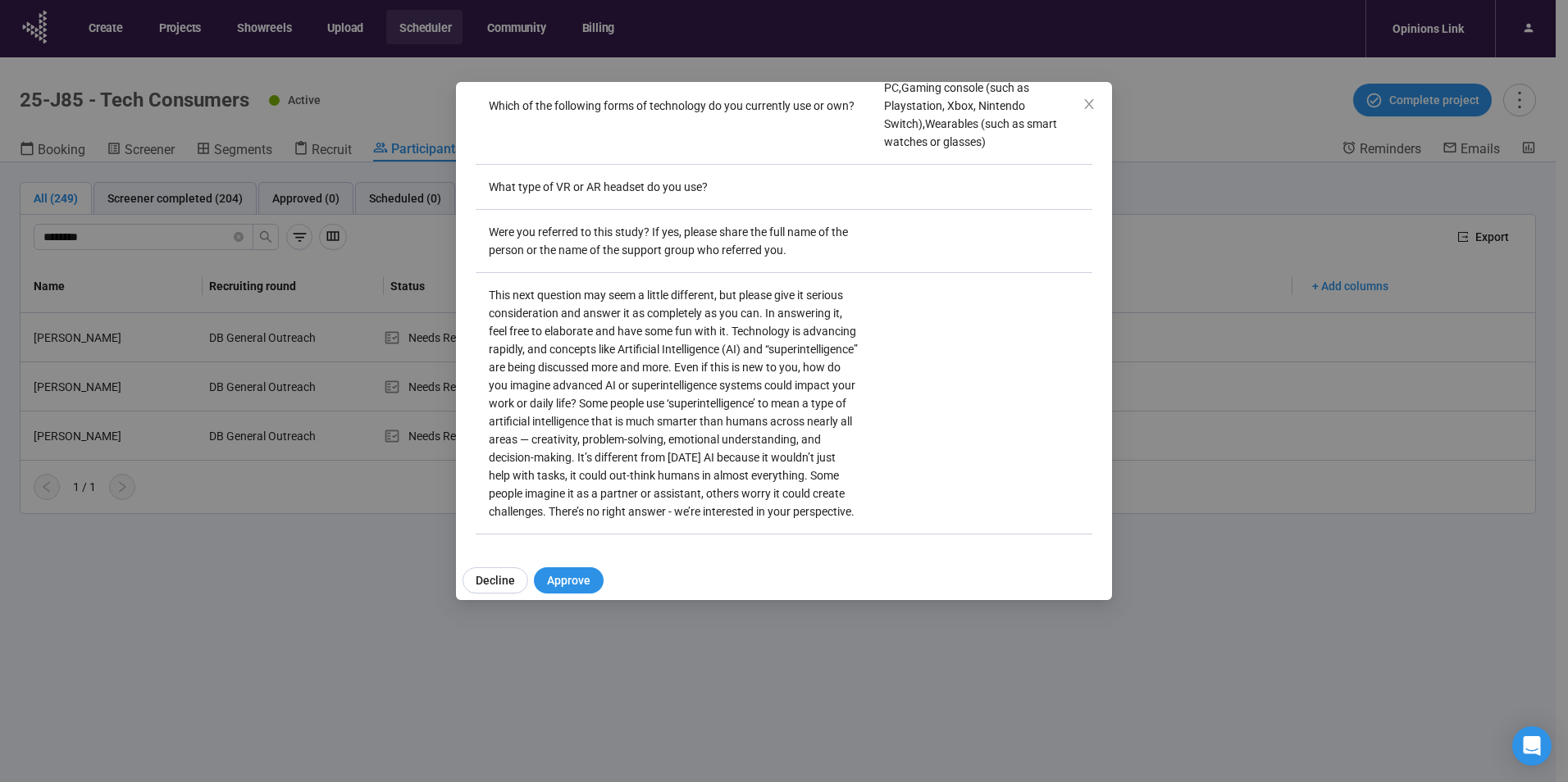
scroll to position [2318, 0]
drag, startPoint x: 1094, startPoint y: 102, endPoint x: 1084, endPoint y: 106, distance: 10.8
click at [1094, 102] on icon "close" at bounding box center [1089, 104] width 13 height 13
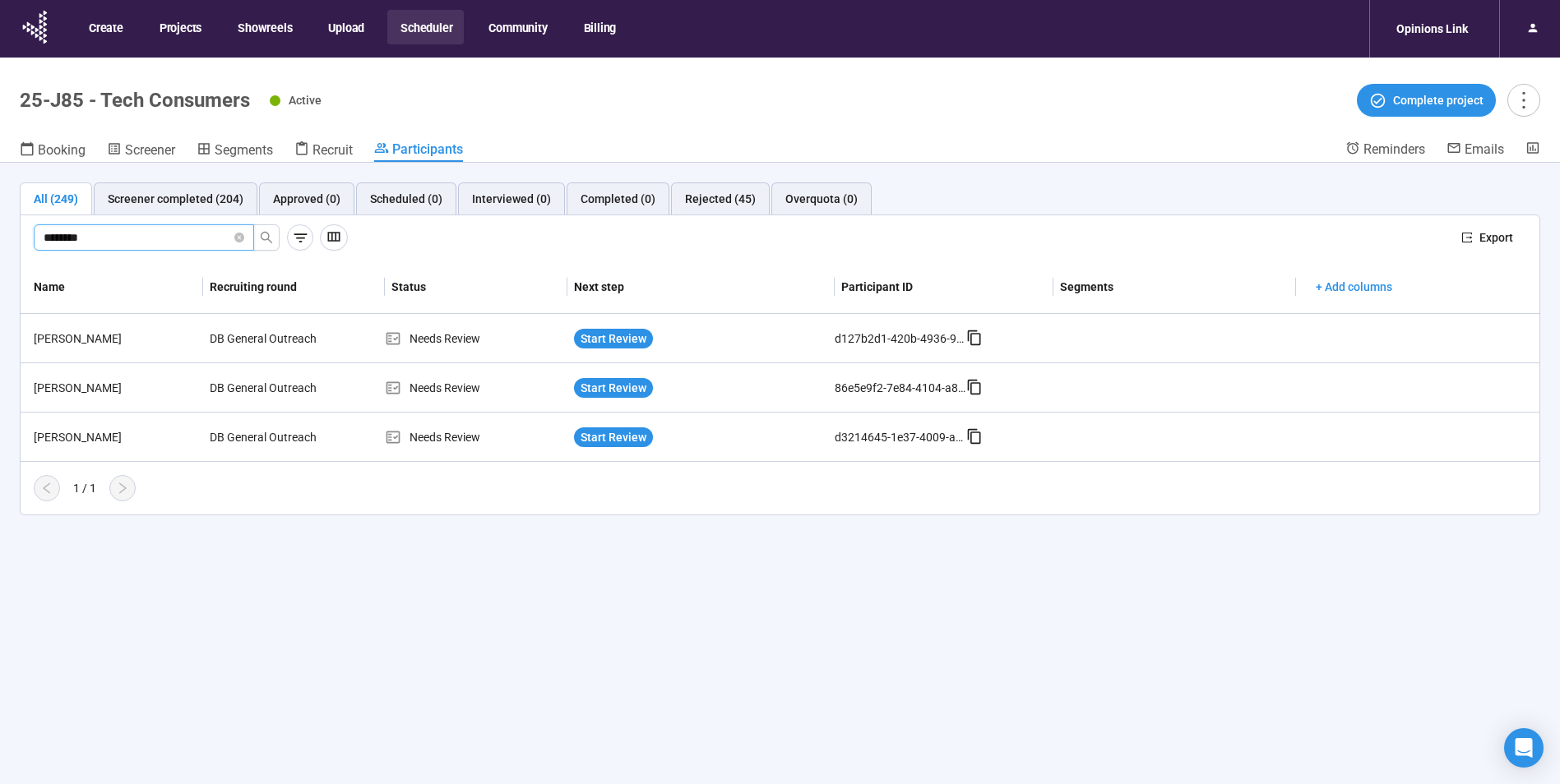
drag, startPoint x: -39, startPoint y: 237, endPoint x: -117, endPoint y: 237, distance: 78.0
click at [0, 237] on html "Create Projects Showreels Upload Scheduler Community Billing Opinions Link 25-J…" at bounding box center [780, 420] width 1560 height 842
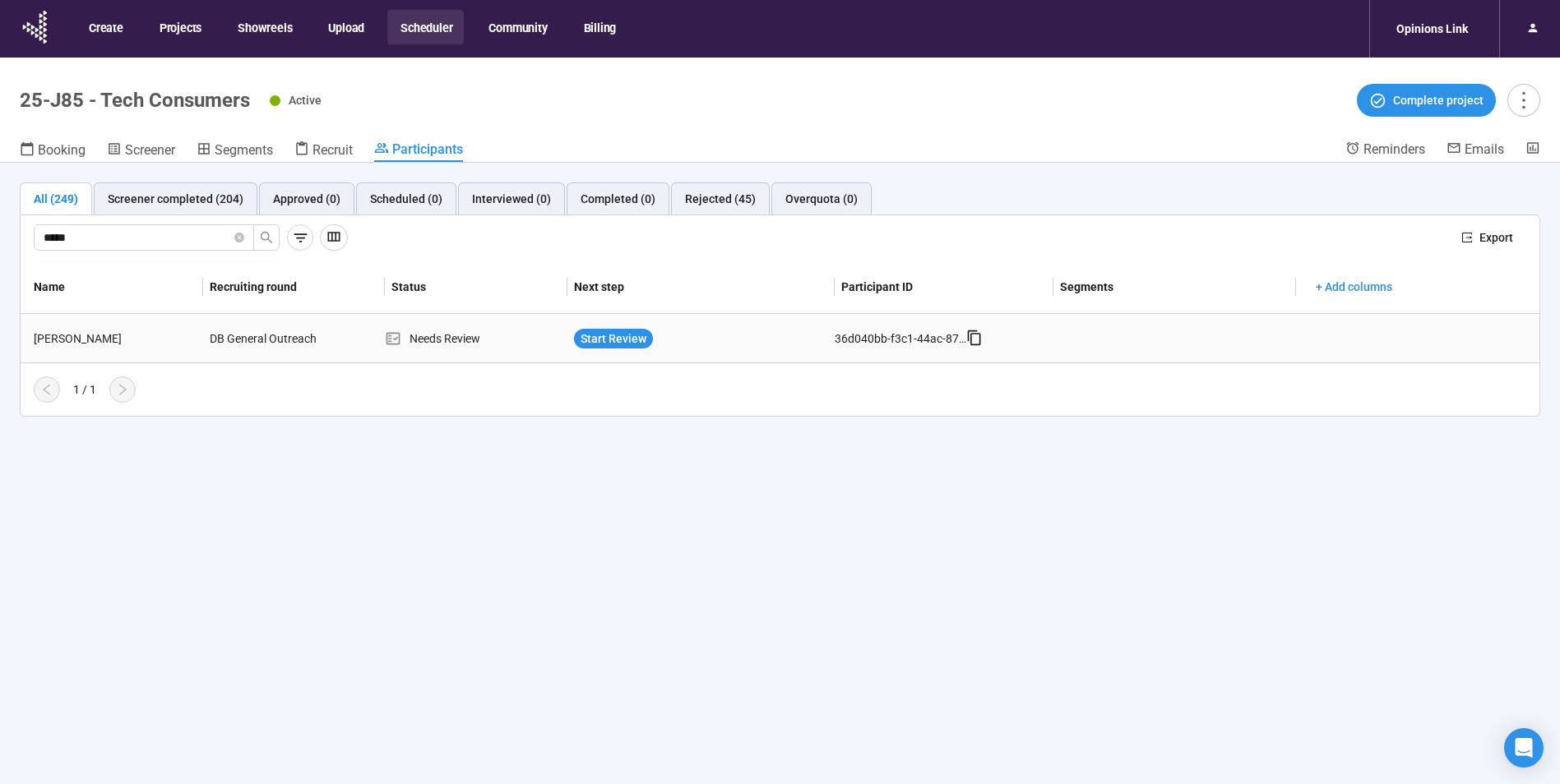
click at [79, 340] on div "Holly Kernes" at bounding box center [114, 338] width 176 height 18
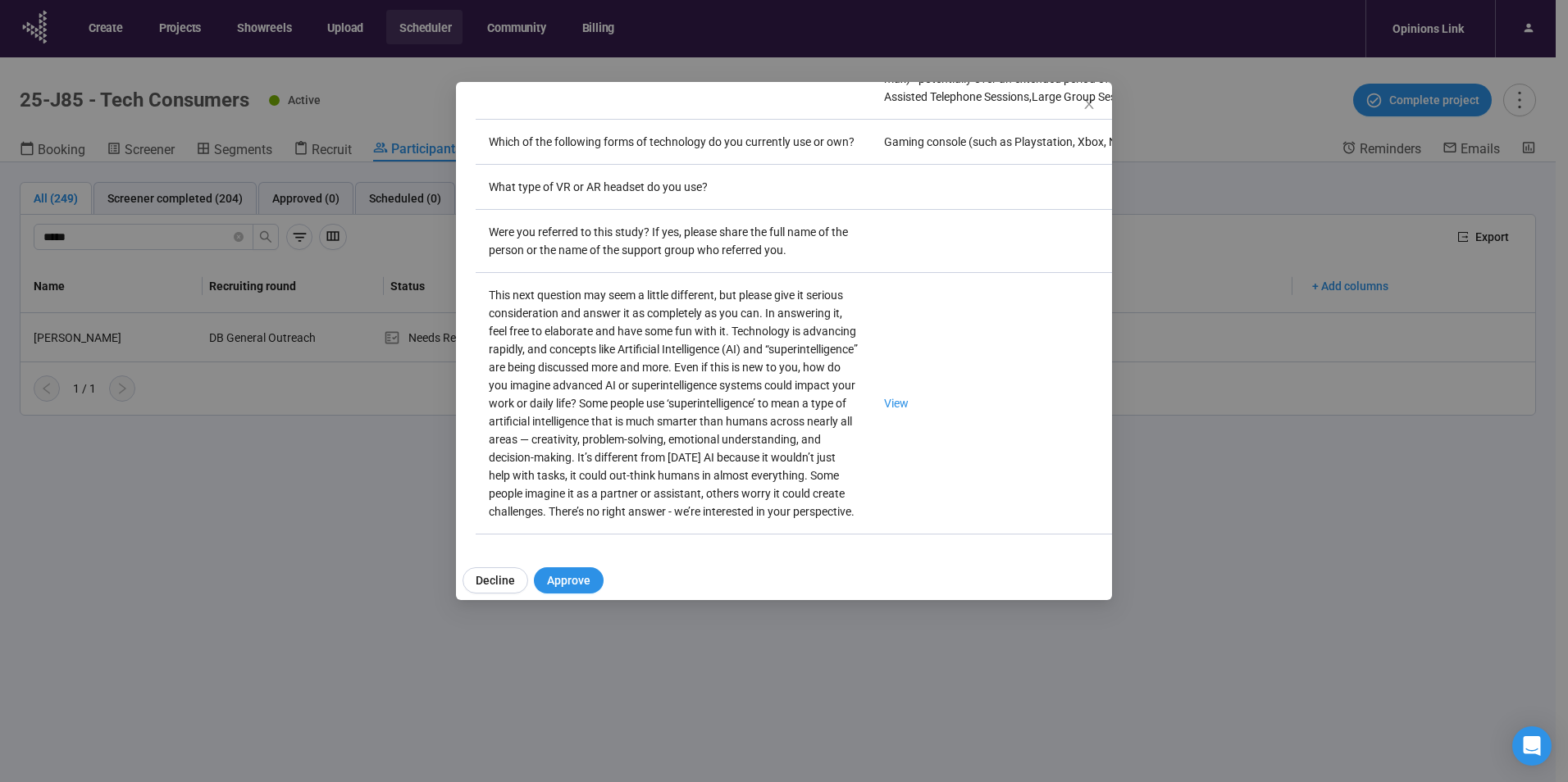
scroll to position [2873, 0]
click at [884, 397] on link "View" at bounding box center [896, 404] width 25 height 13
click at [1092, 101] on icon "close" at bounding box center [1088, 104] width 9 height 10
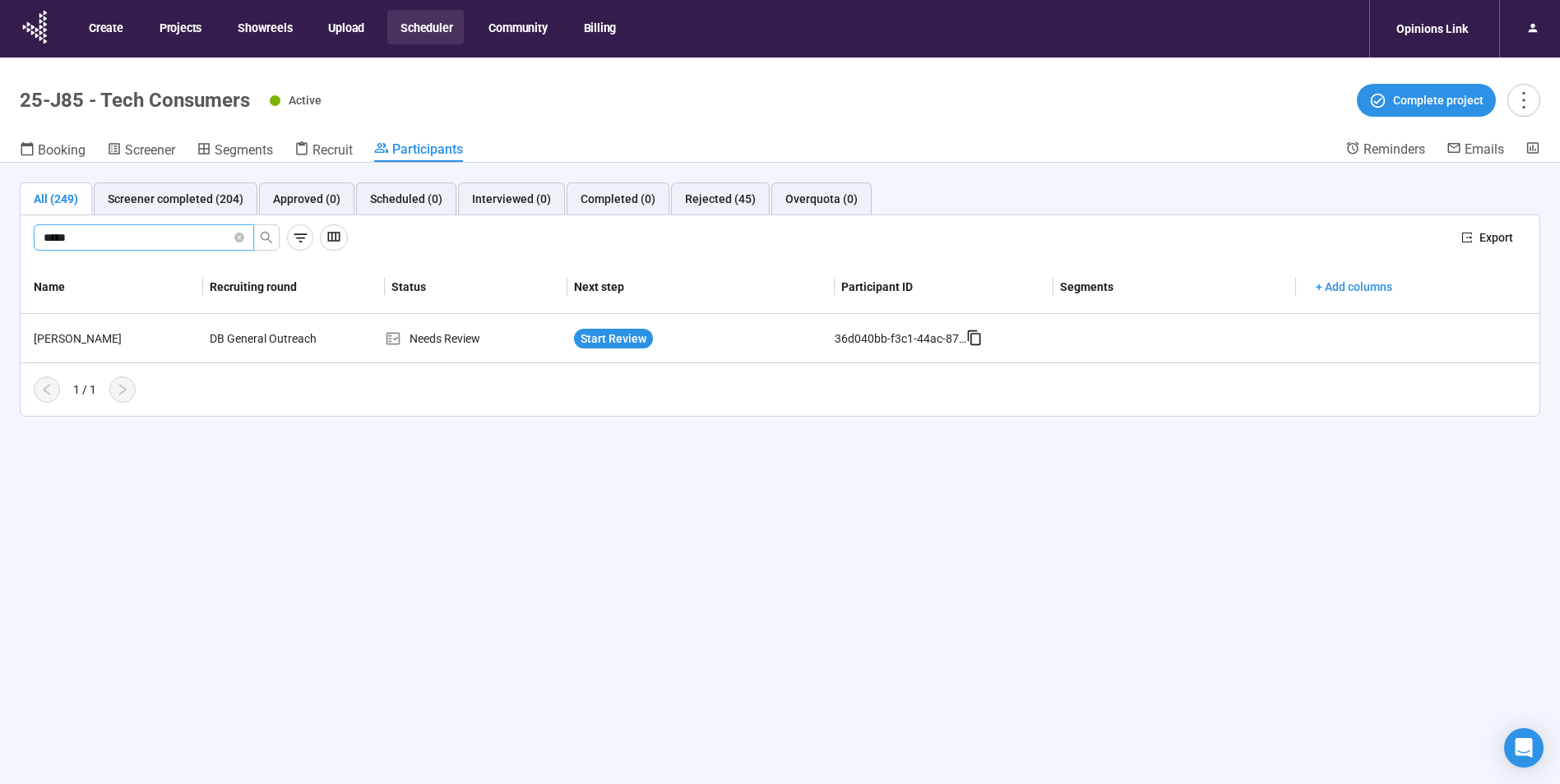
drag, startPoint x: 108, startPoint y: 231, endPoint x: -39, endPoint y: 231, distance: 147.0
click at [0, 231] on html "Create Projects Showreels Upload Scheduler Community Billing Opinions Link 25-J…" at bounding box center [780, 420] width 1560 height 842
type input "*******"
click at [127, 322] on td "Melinda Barbaglia" at bounding box center [112, 339] width 182 height 49
click at [99, 341] on div "Melinda Barbaglia" at bounding box center [114, 338] width 176 height 18
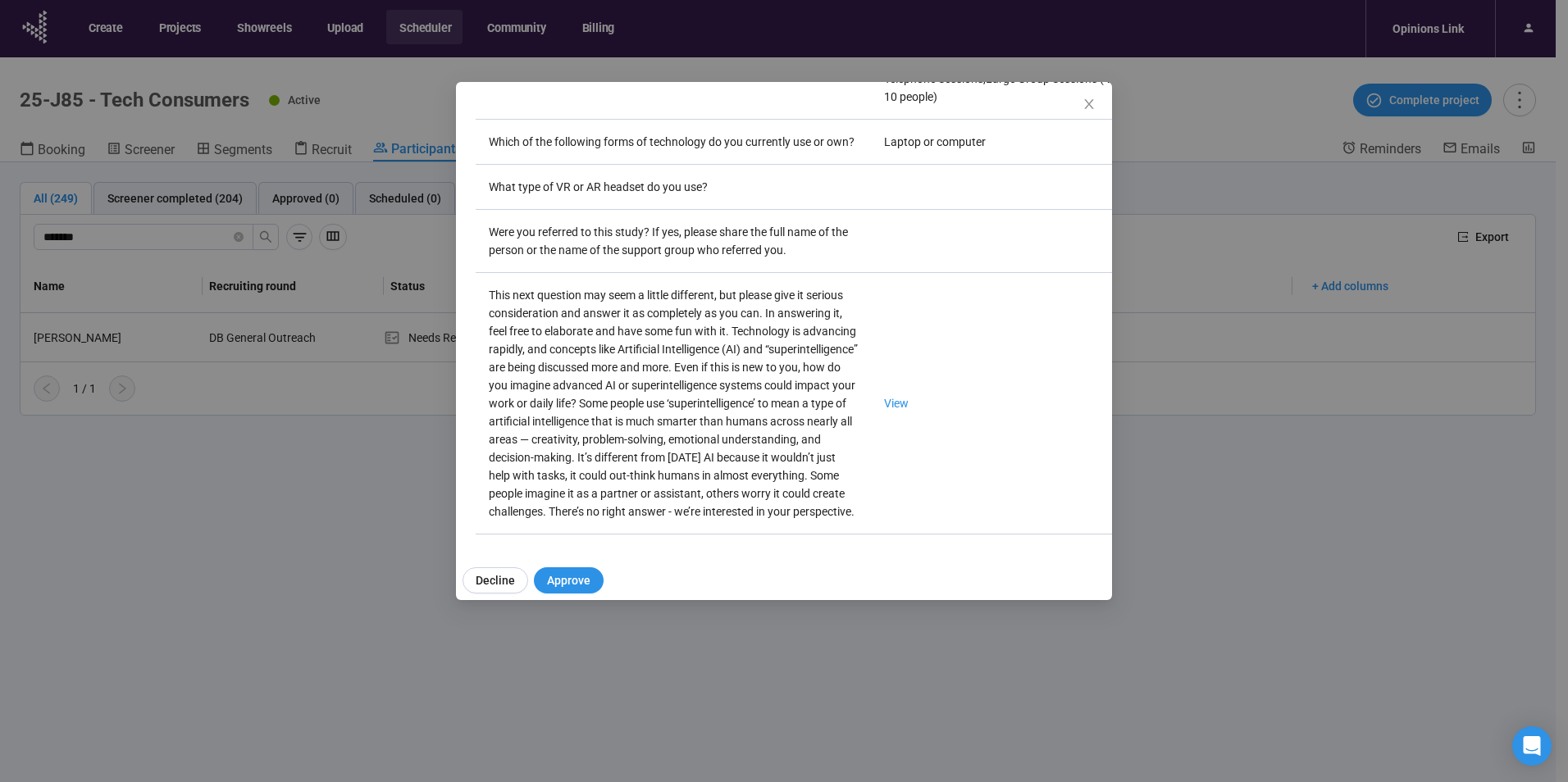
scroll to position [2909, 0]
click at [884, 397] on link "View" at bounding box center [896, 404] width 25 height 13
